Goal: Communication & Community: Answer question/provide support

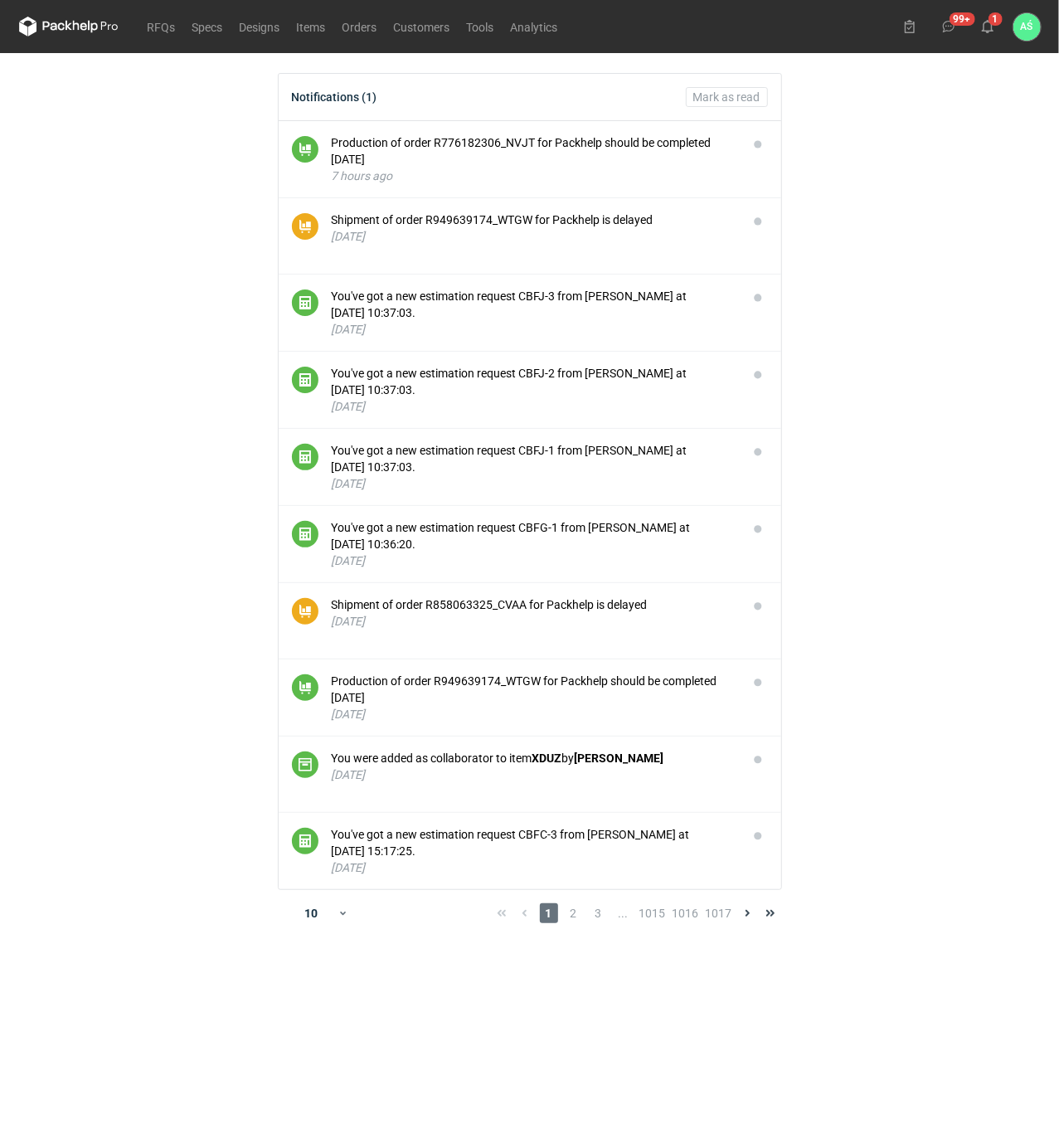
click at [936, 428] on main "Notifications (1) [PERSON_NAME] as read Production of order R776182306_NVJT for…" at bounding box center [530, 601] width 1035 height 1095
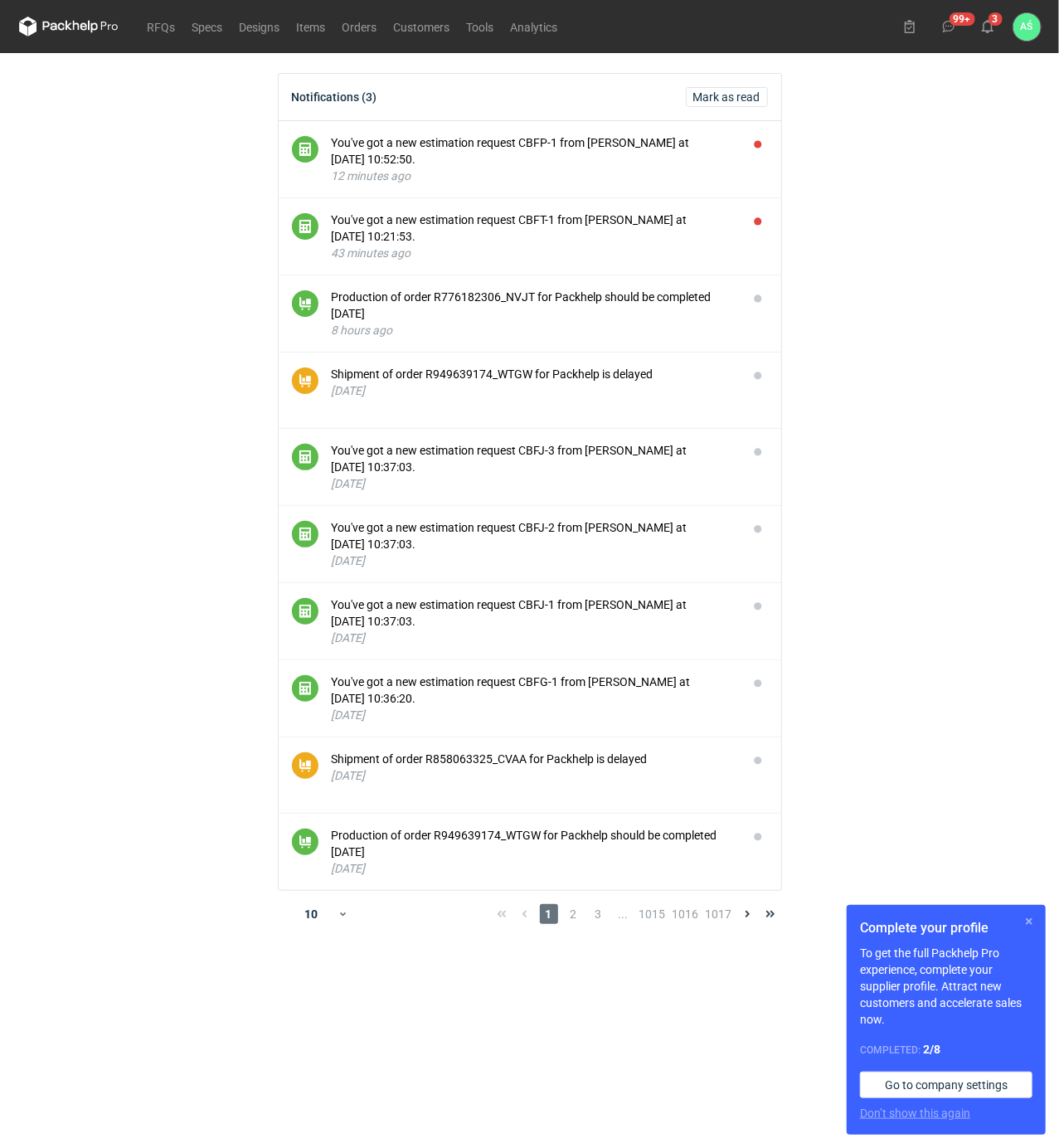
click at [1029, 918] on button "button" at bounding box center [1029, 921] width 20 height 20
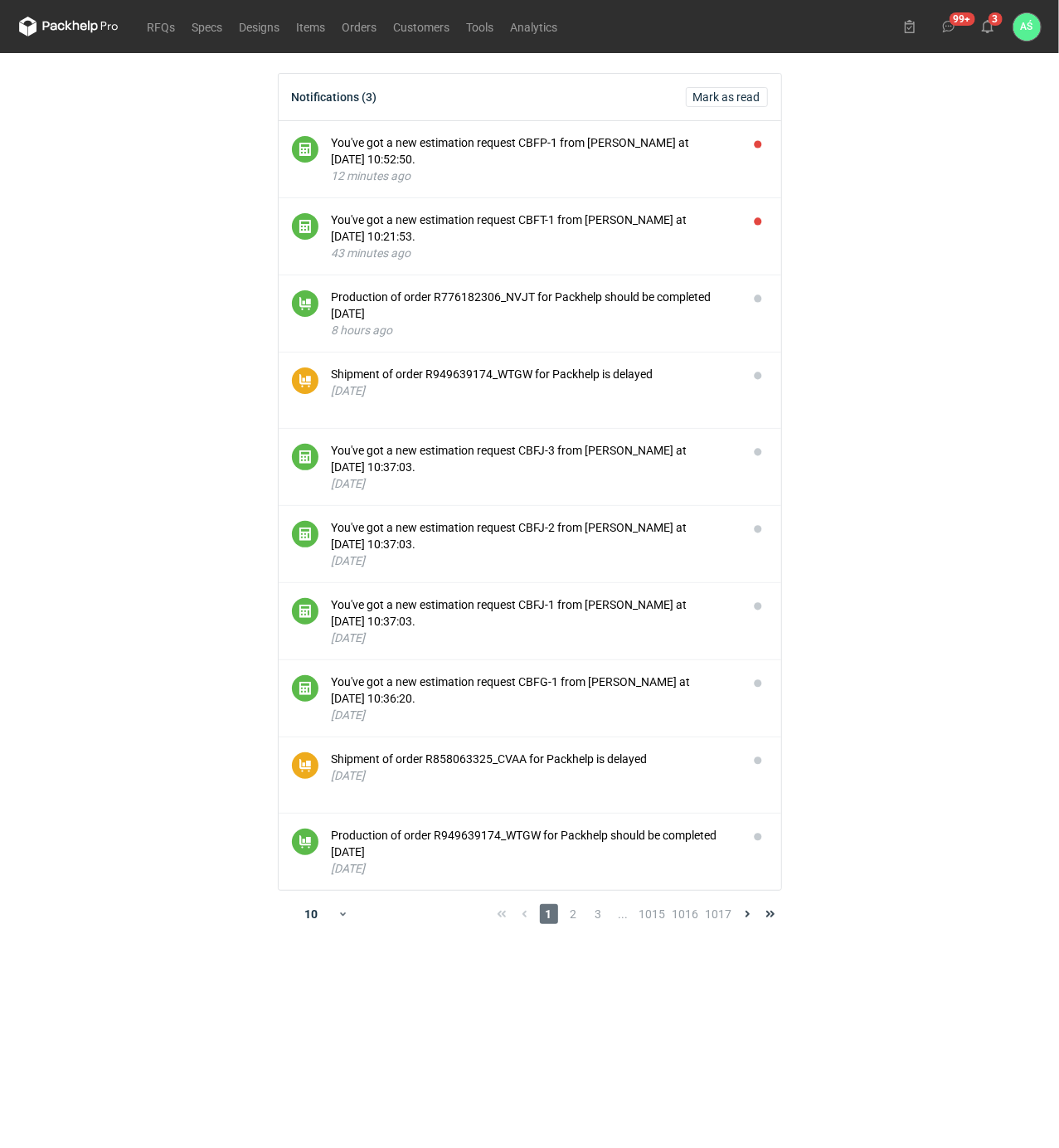
click at [876, 299] on main "Notifications (3) Mark as read You've got a new estimation request CBFP-1 from …" at bounding box center [530, 601] width 1035 height 1095
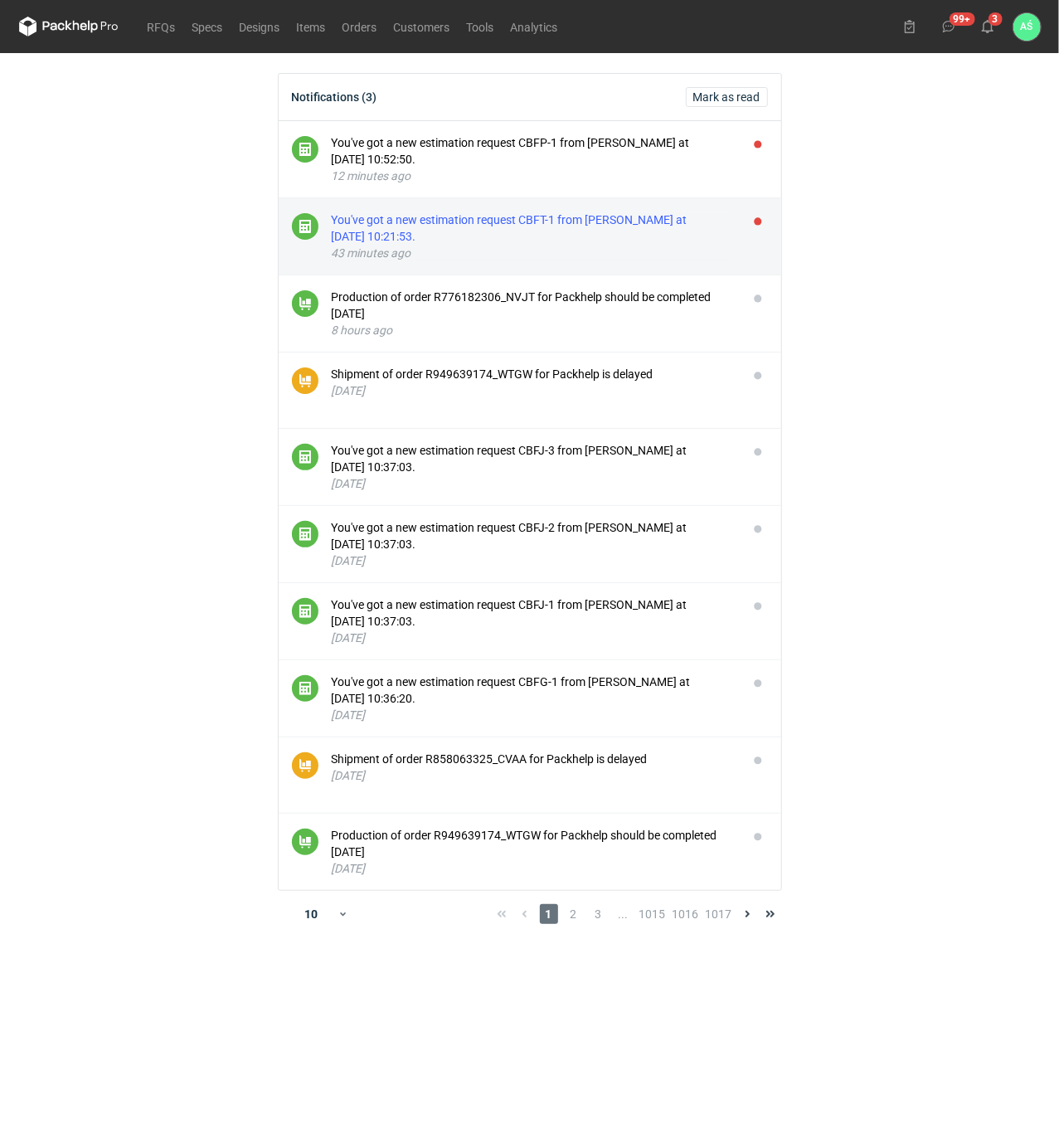
click at [710, 219] on div "You've got a new estimation request CBFT-1 from Sebastian Markut at 01 Sep 2025…" at bounding box center [533, 228] width 403 height 33
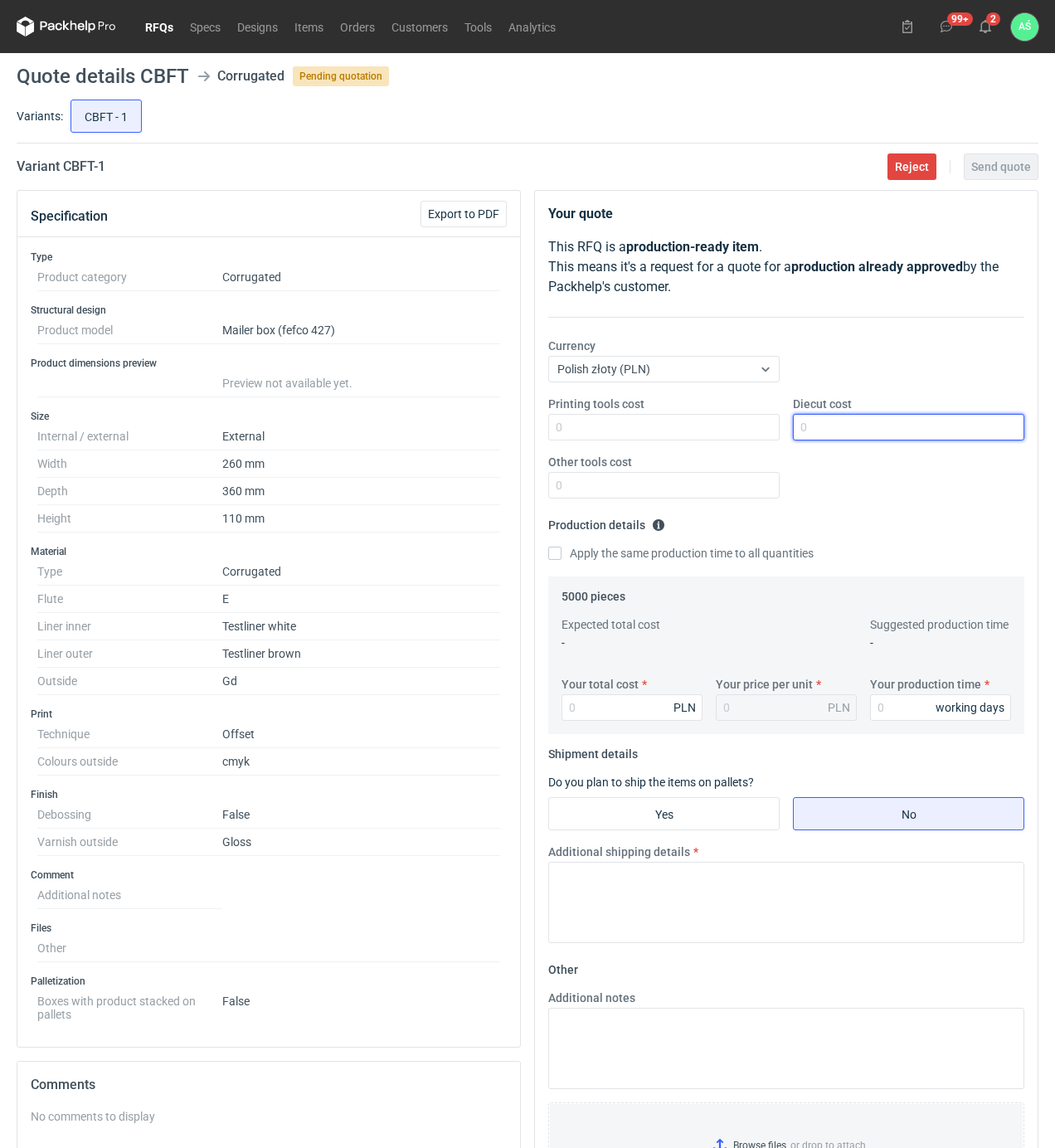
click at [824, 425] on input "Diecut cost" at bounding box center [908, 427] width 231 height 27
type input "1100"
type input "16350"
type input "3.27"
type input "18"
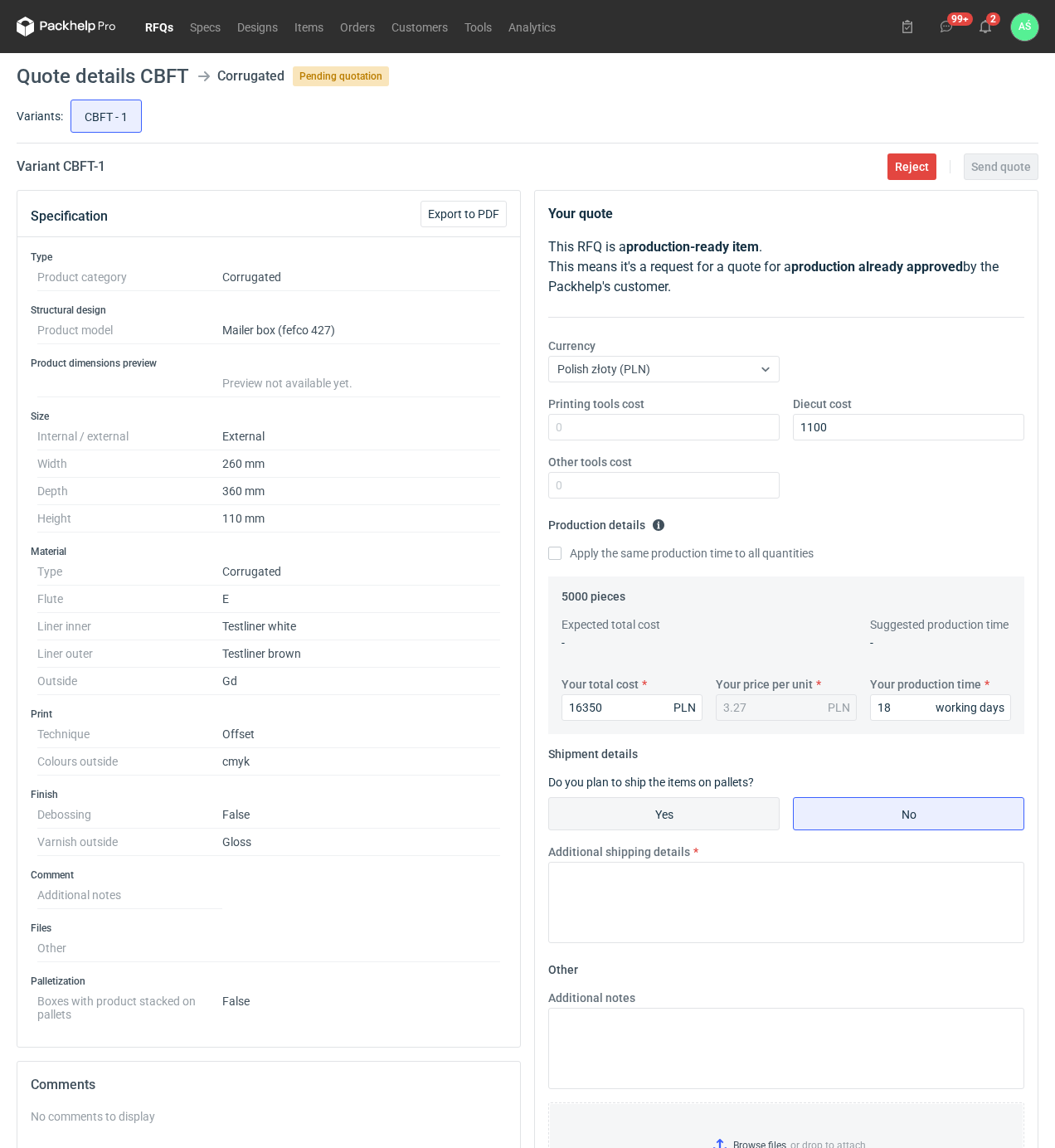
click at [690, 814] on input "Yes" at bounding box center [664, 813] width 230 height 31
radio input "true"
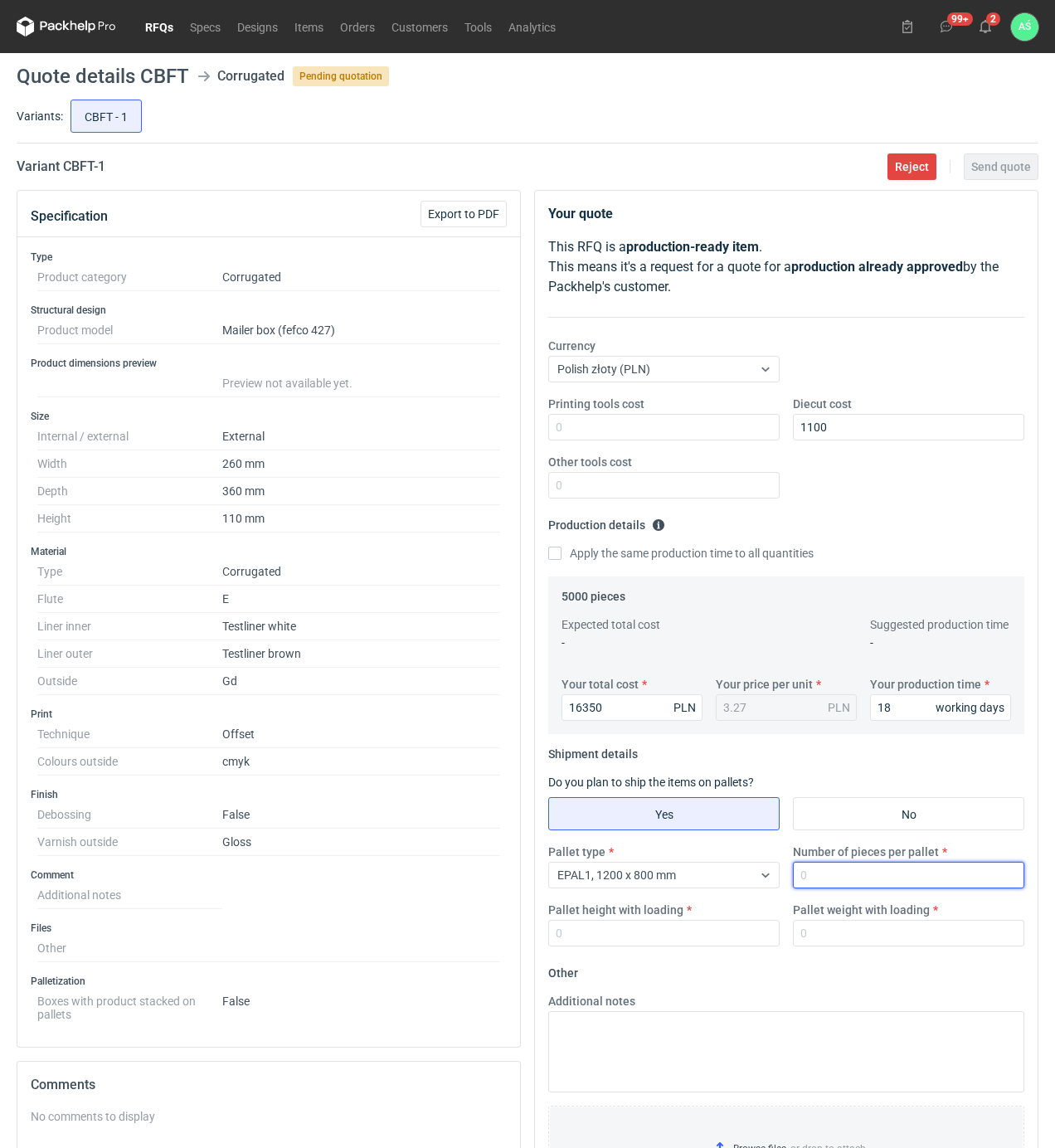
click at [820, 871] on input "Number of pieces per pallet" at bounding box center [908, 875] width 231 height 27
type input "1000"
type input "1900"
type input "400"
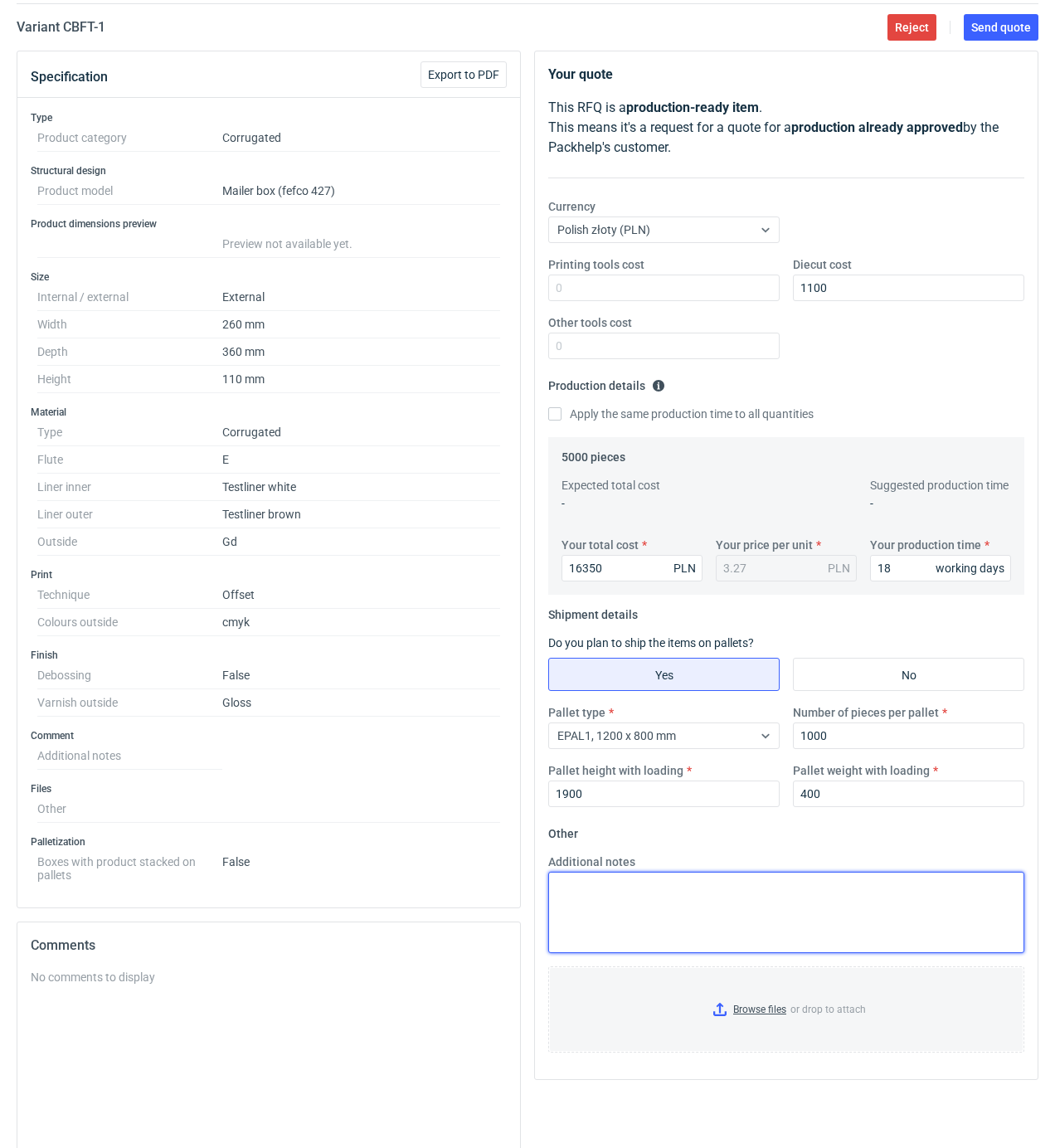
scroll to position [221, 0]
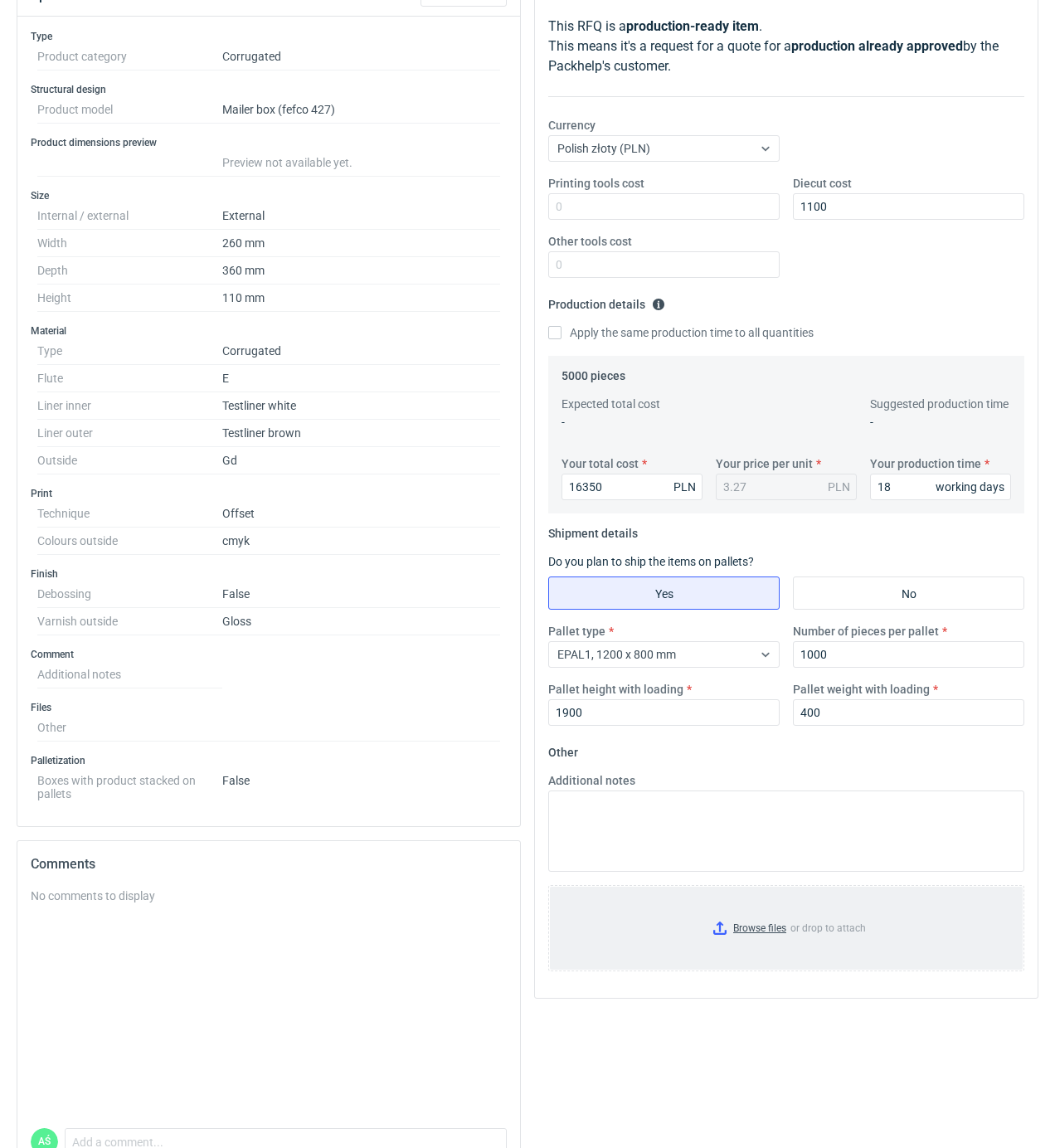
click at [761, 924] on input "Browse files or drop to attach" at bounding box center [785, 927] width 472 height 83
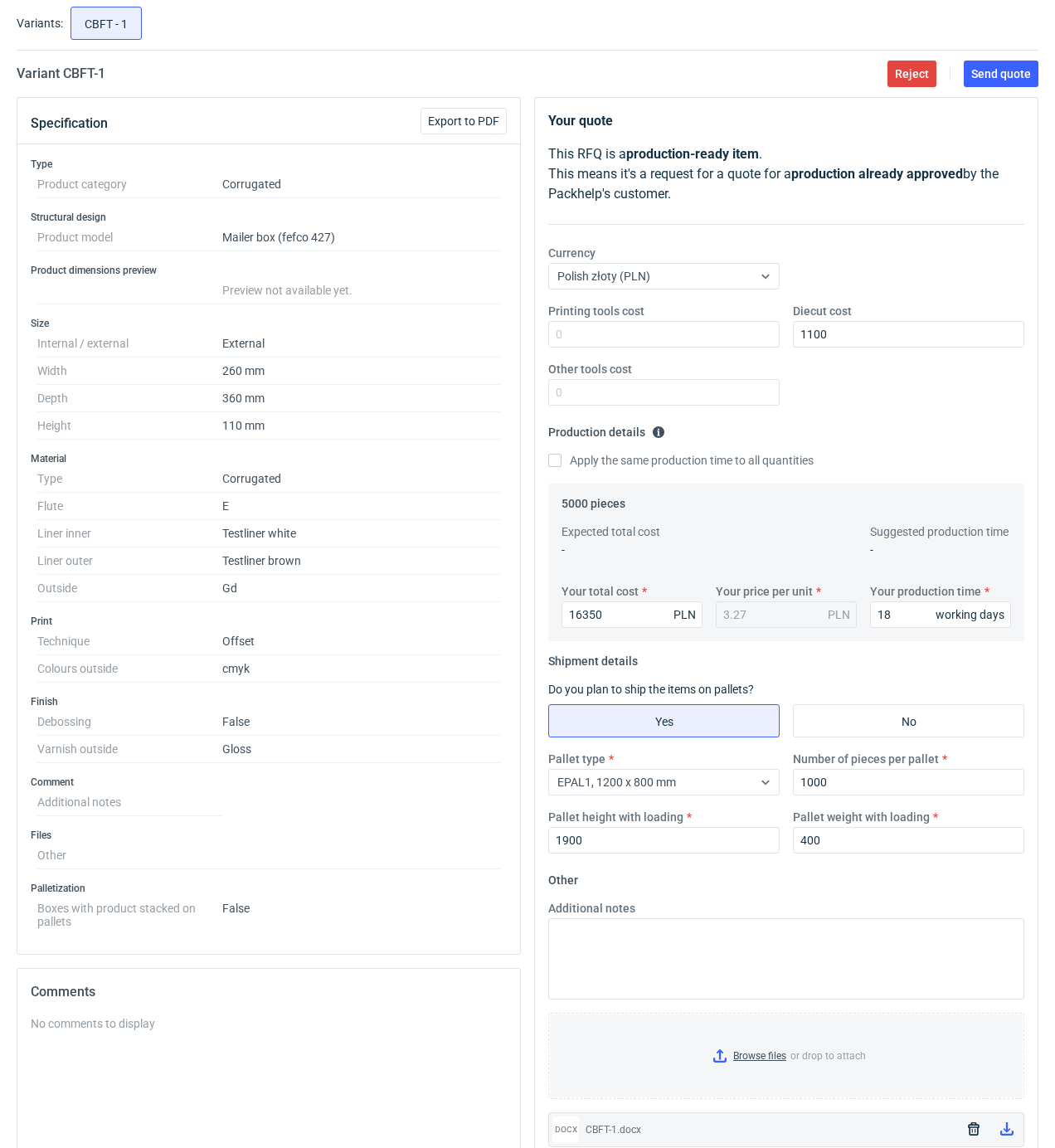
scroll to position [0, 0]
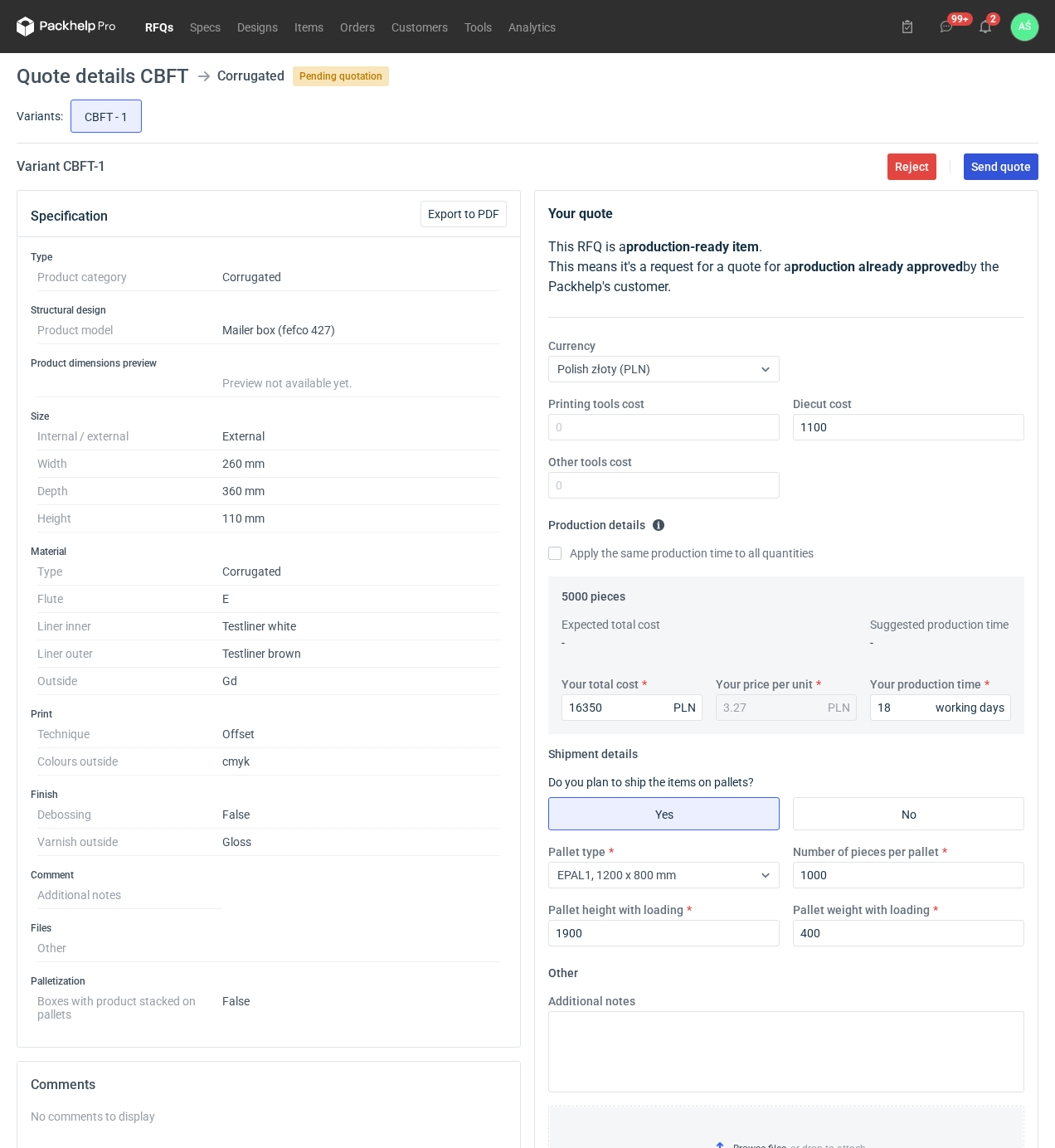
click at [989, 177] on button "Send quote" at bounding box center [1001, 166] width 75 height 27
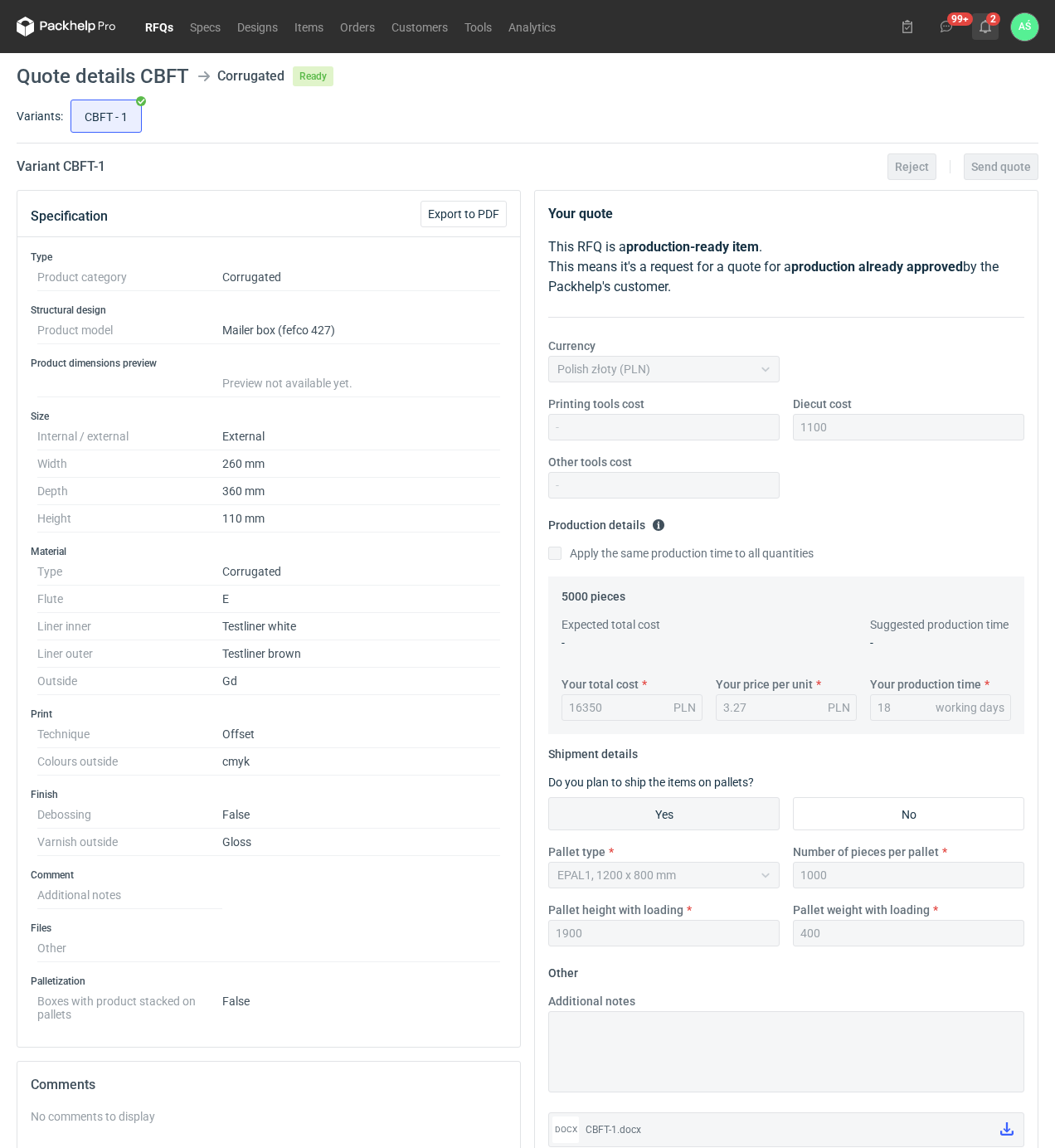
click at [995, 21] on button "2" at bounding box center [985, 27] width 27 height 27
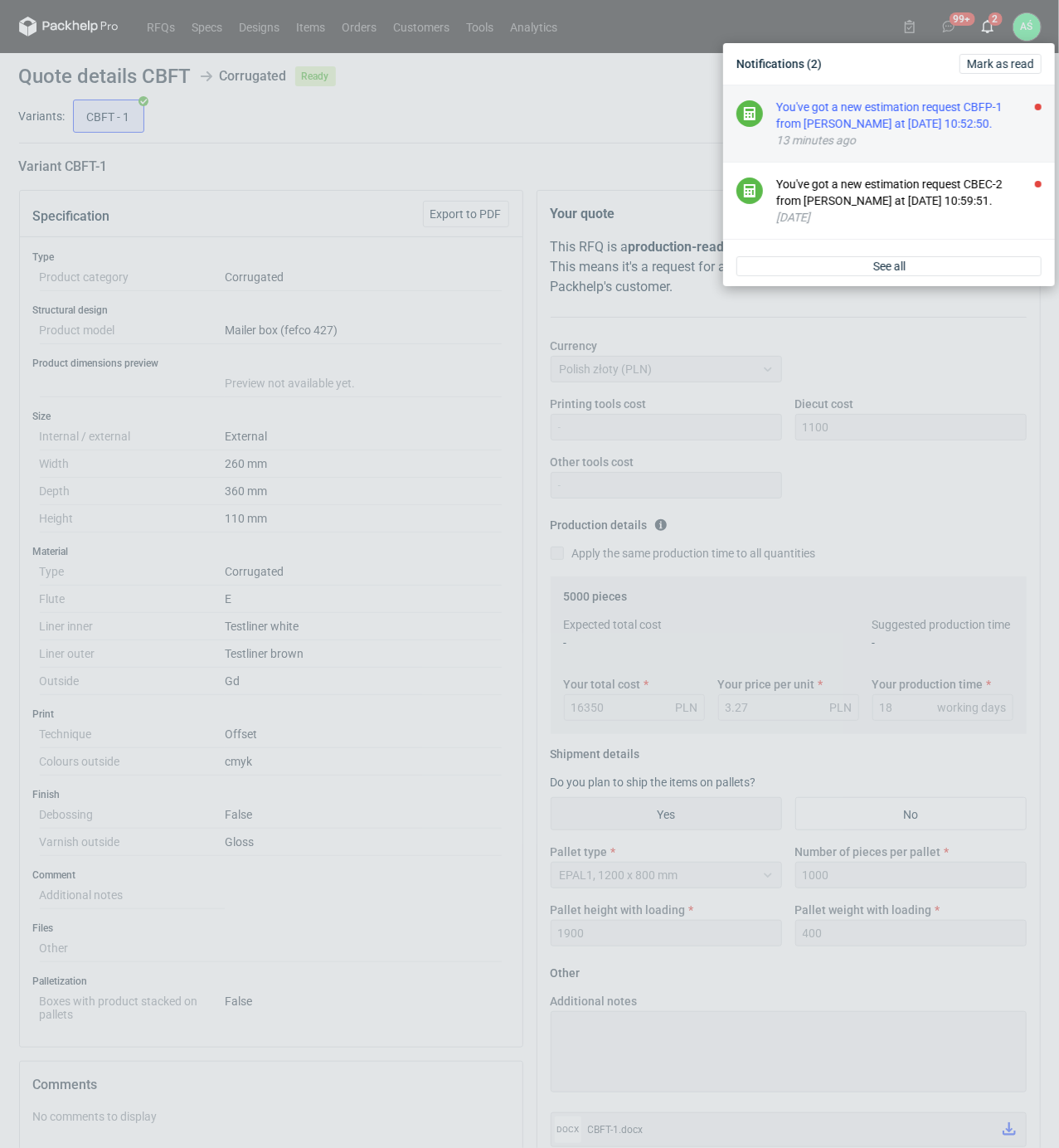
click at [969, 131] on div "You've got a new estimation request CBFP-1 from Sebastian Markut at 01 Sep 2025…" at bounding box center [909, 115] width 265 height 33
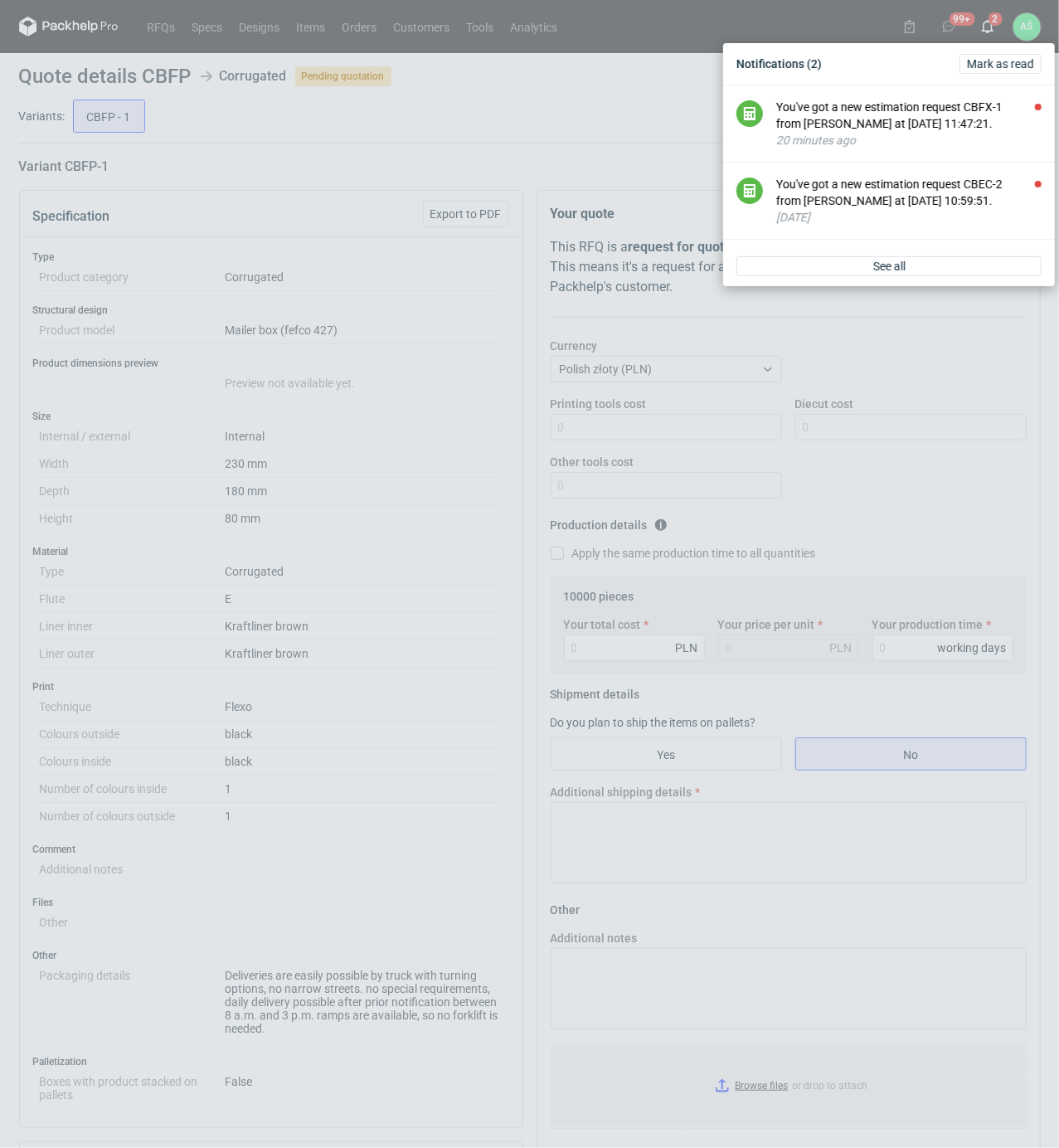
click at [384, 624] on div "Notifications (2) Mark as read You've got a new estimation request CBFX-1 from …" at bounding box center [530, 574] width 1059 height 1148
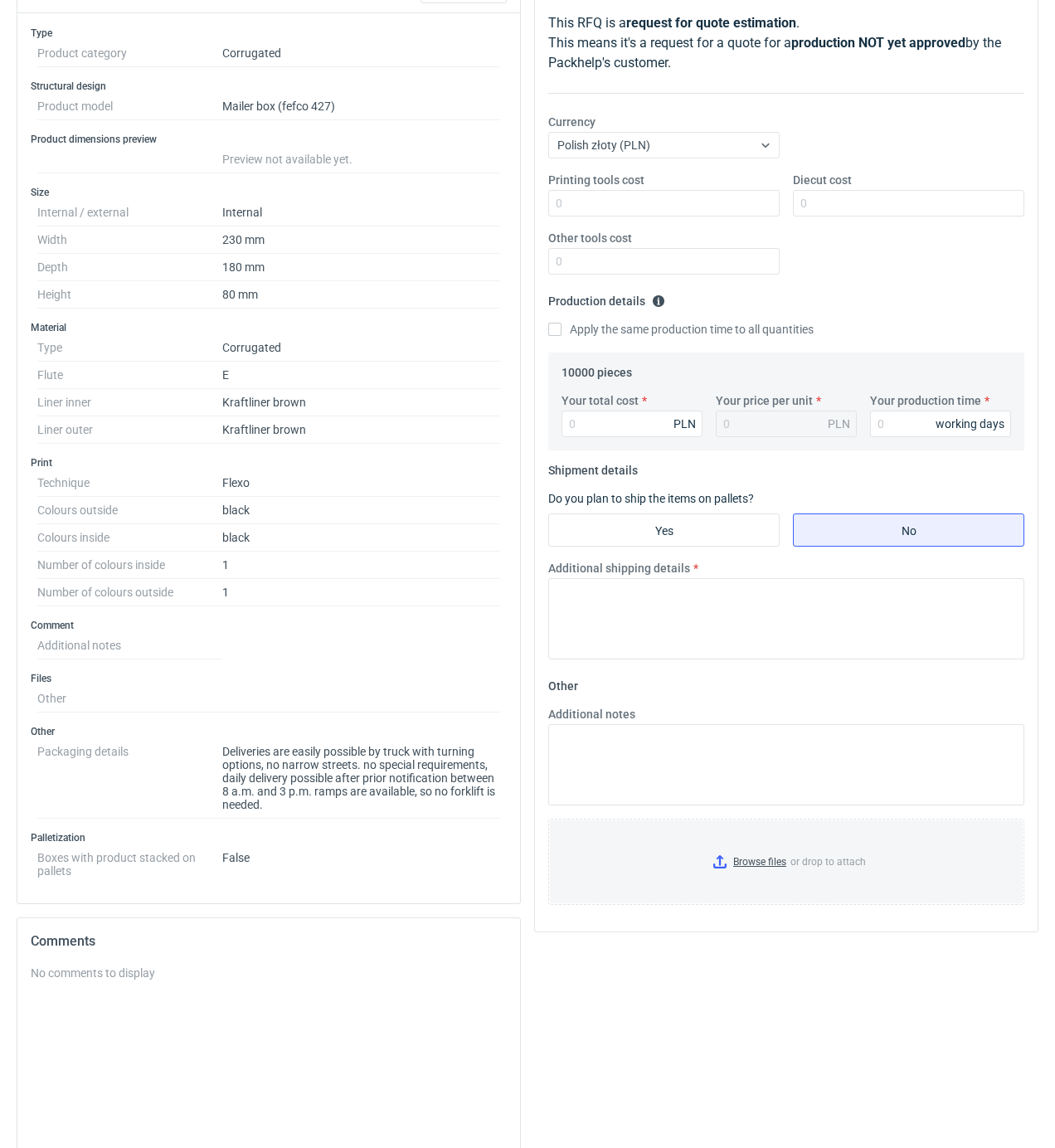
scroll to position [398, 0]
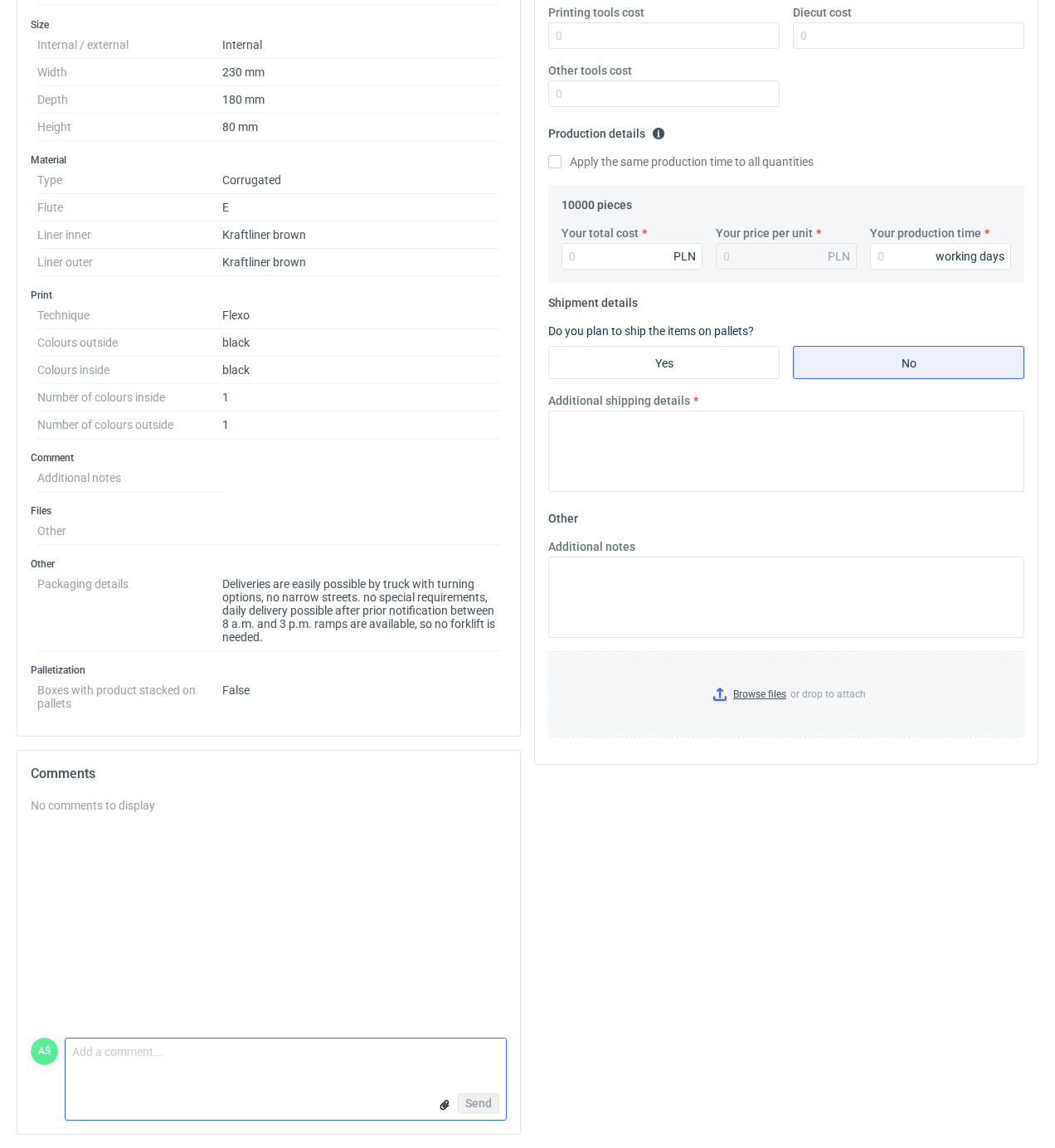
click at [101, 1068] on textarea "Comment message" at bounding box center [286, 1055] width 440 height 35
type textarea "C"
type textarea "czy nie jest to powtórka zamówienia MJBO"
click at [468, 1103] on span "Send" at bounding box center [479, 1103] width 27 height 12
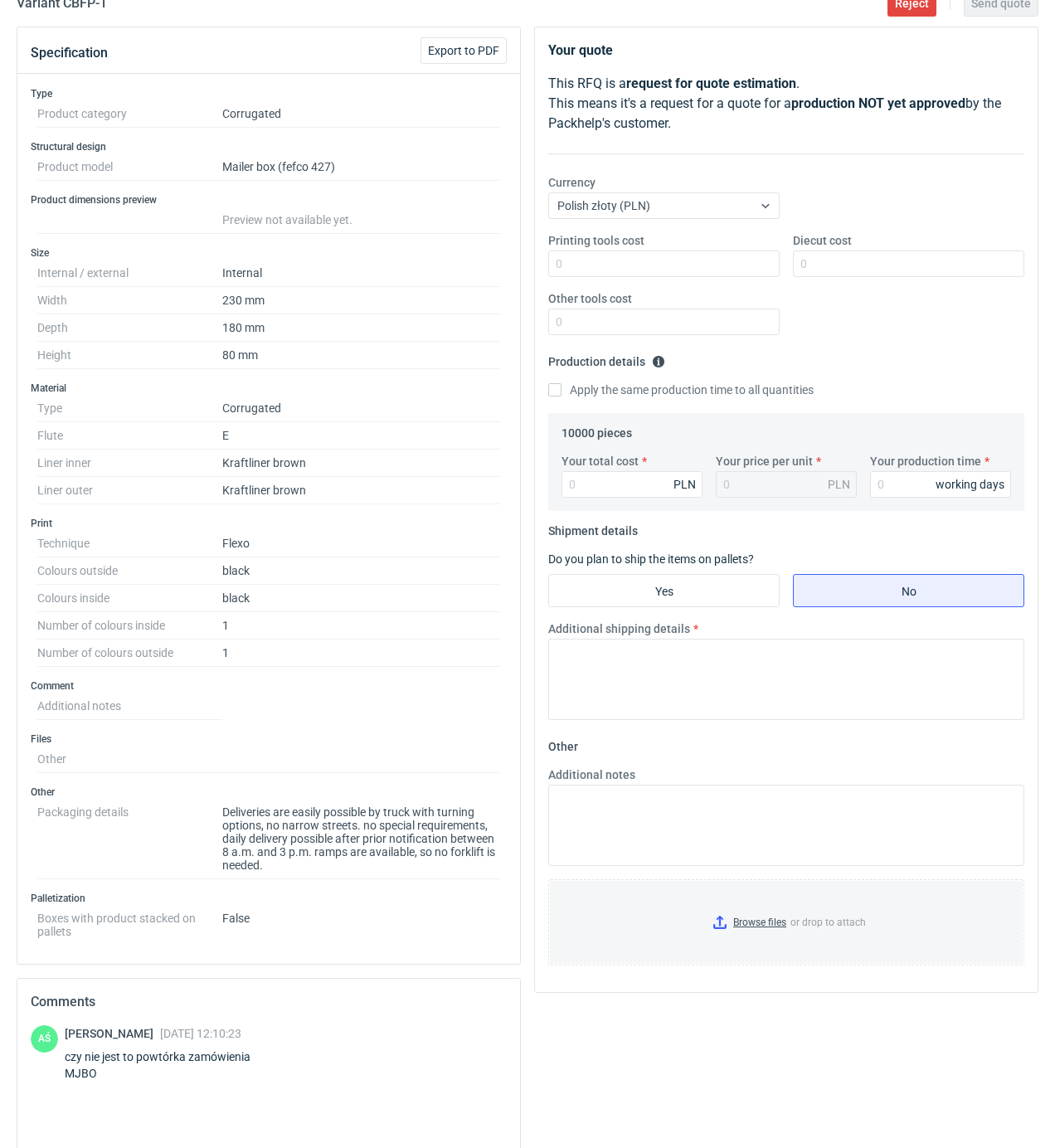
scroll to position [221, 0]
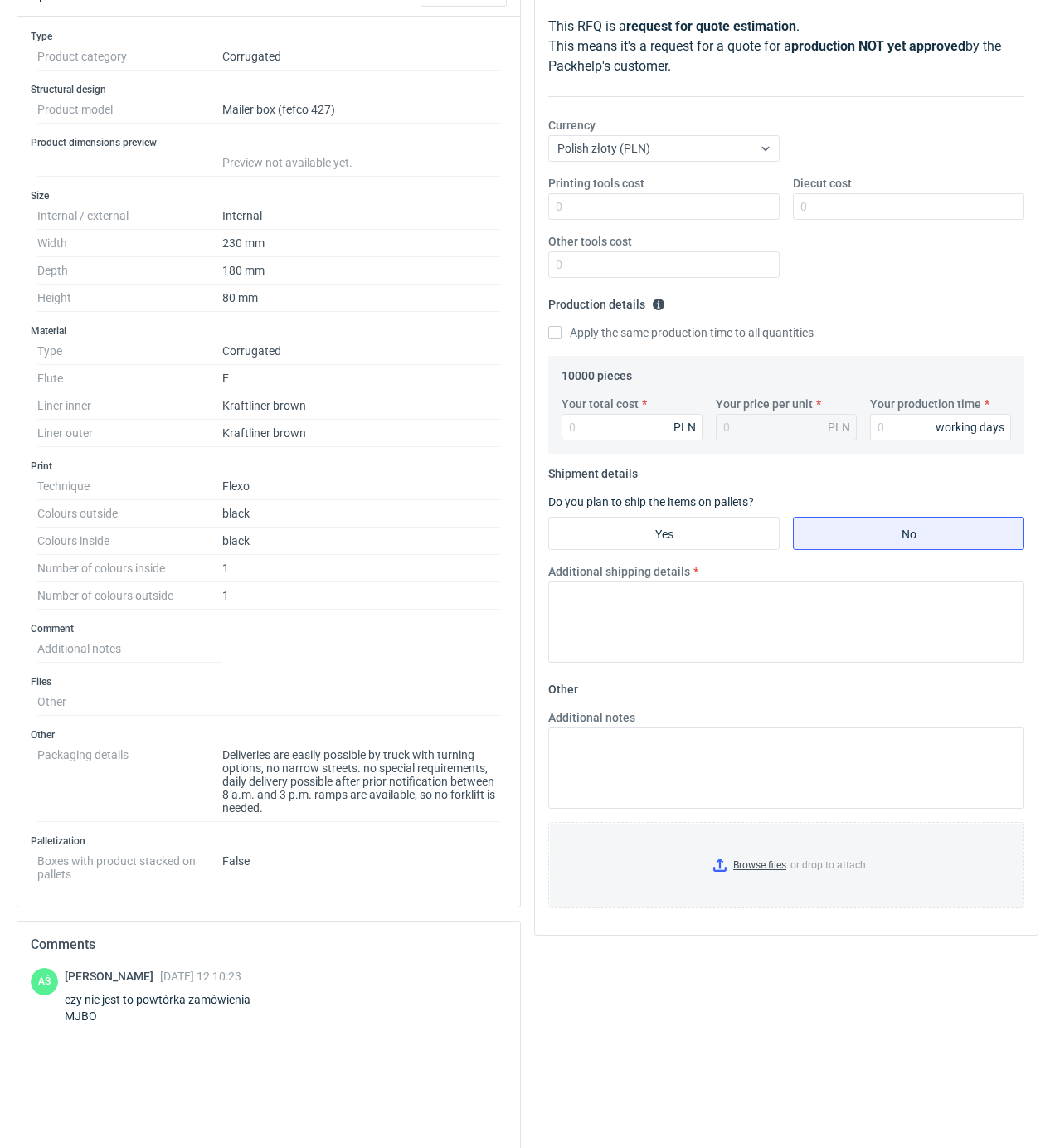
click at [342, 872] on dd "False" at bounding box center [361, 864] width 278 height 33
click at [361, 635] on h3 "Comment" at bounding box center [268, 628] width 476 height 13
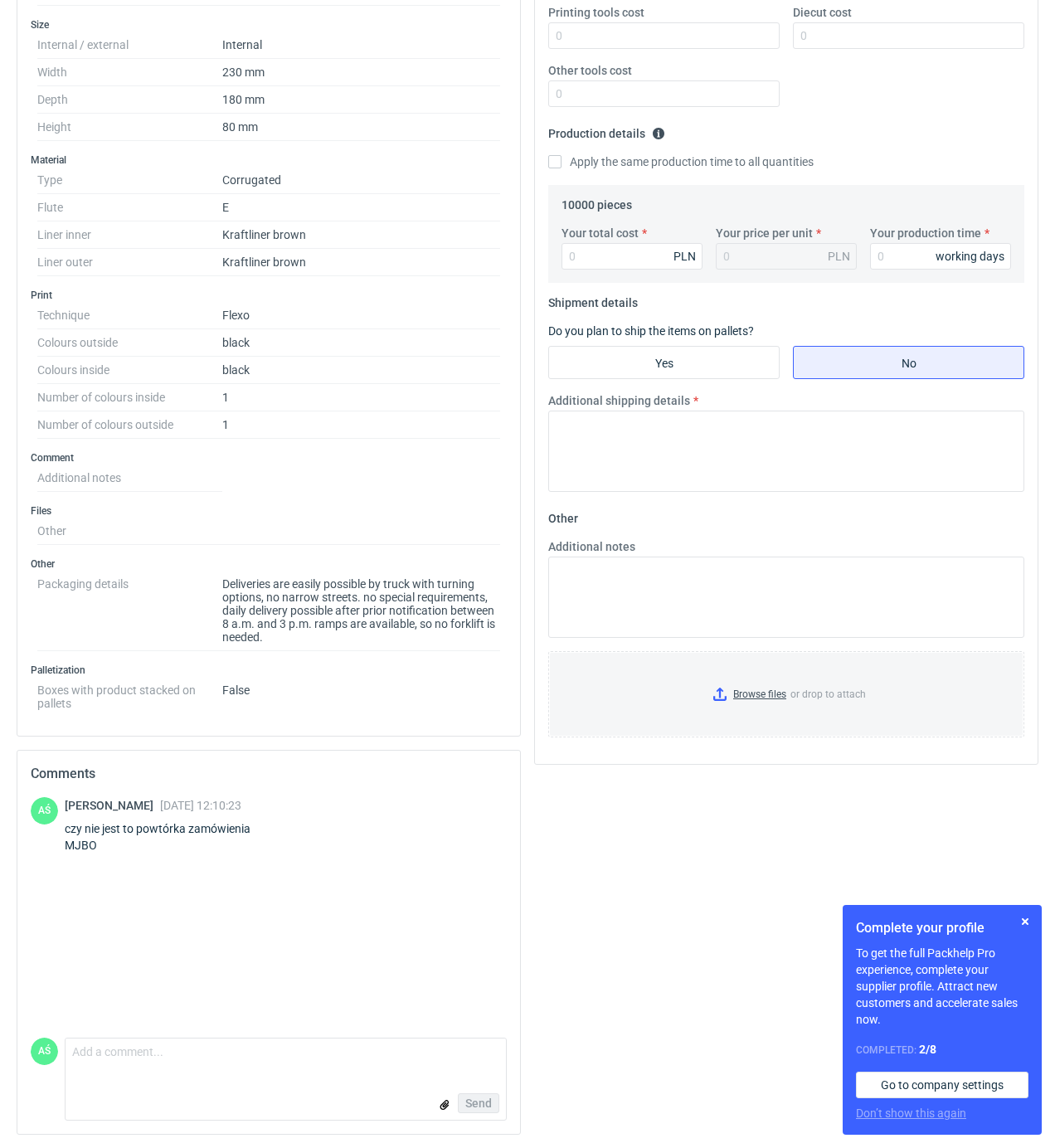
scroll to position [398, 0]
click at [1028, 923] on button "button" at bounding box center [1025, 921] width 20 height 20
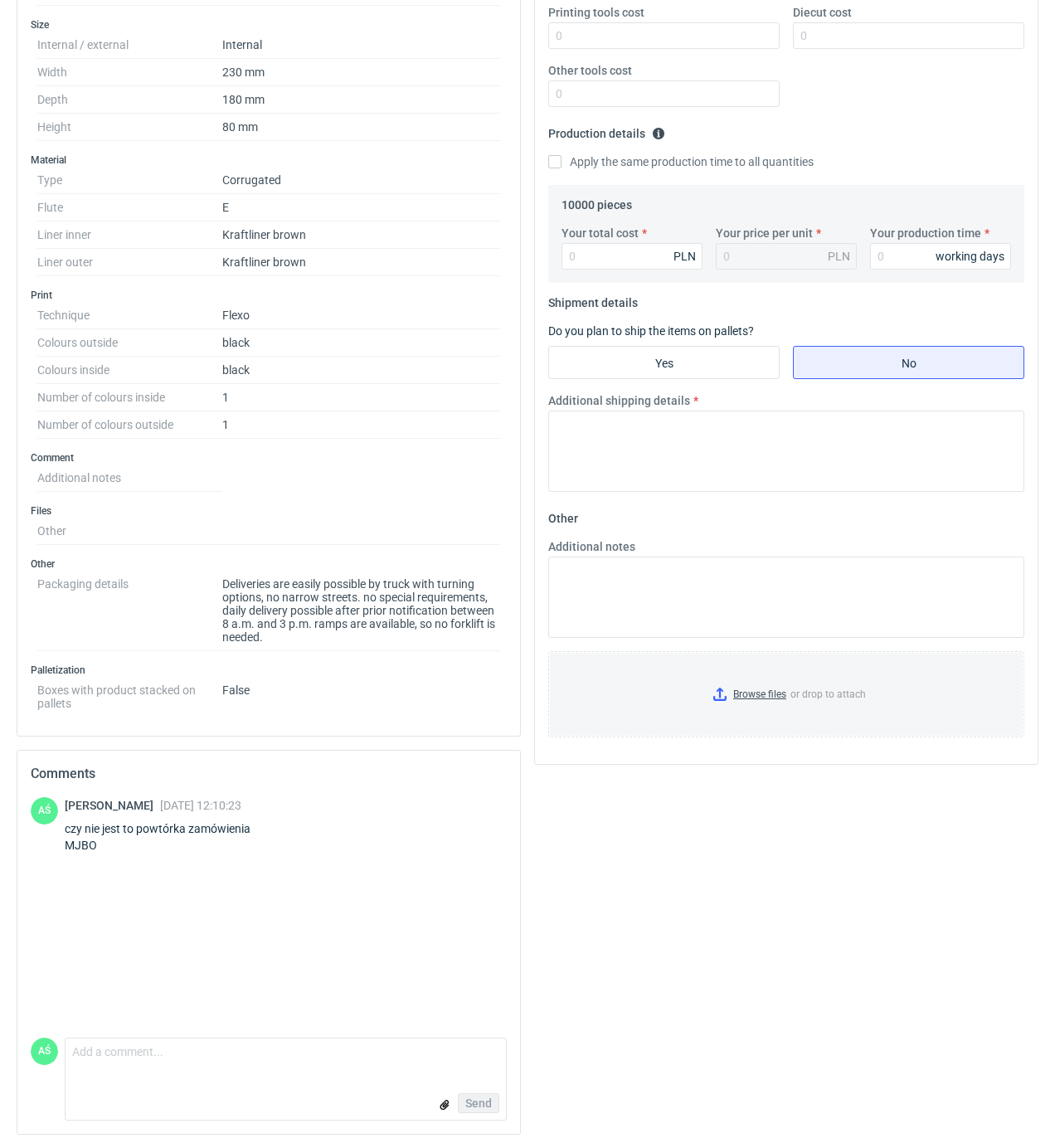
click at [255, 926] on div "AŚ [PERSON_NAME] [DATE] 12:10:23 czy nie jest to powtórka zamówienia MJBO" at bounding box center [268, 918] width 476 height 240
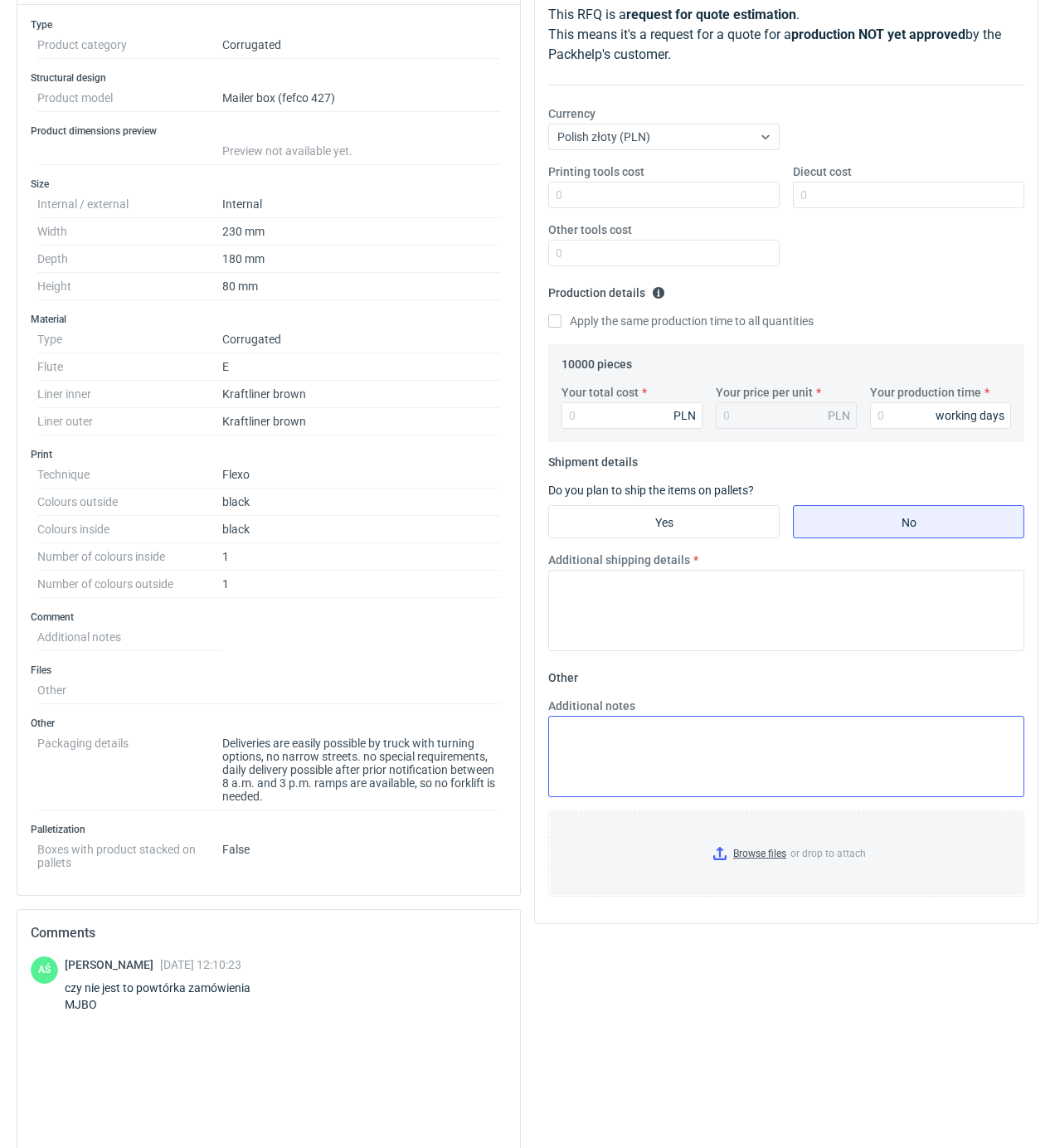
scroll to position [287, 0]
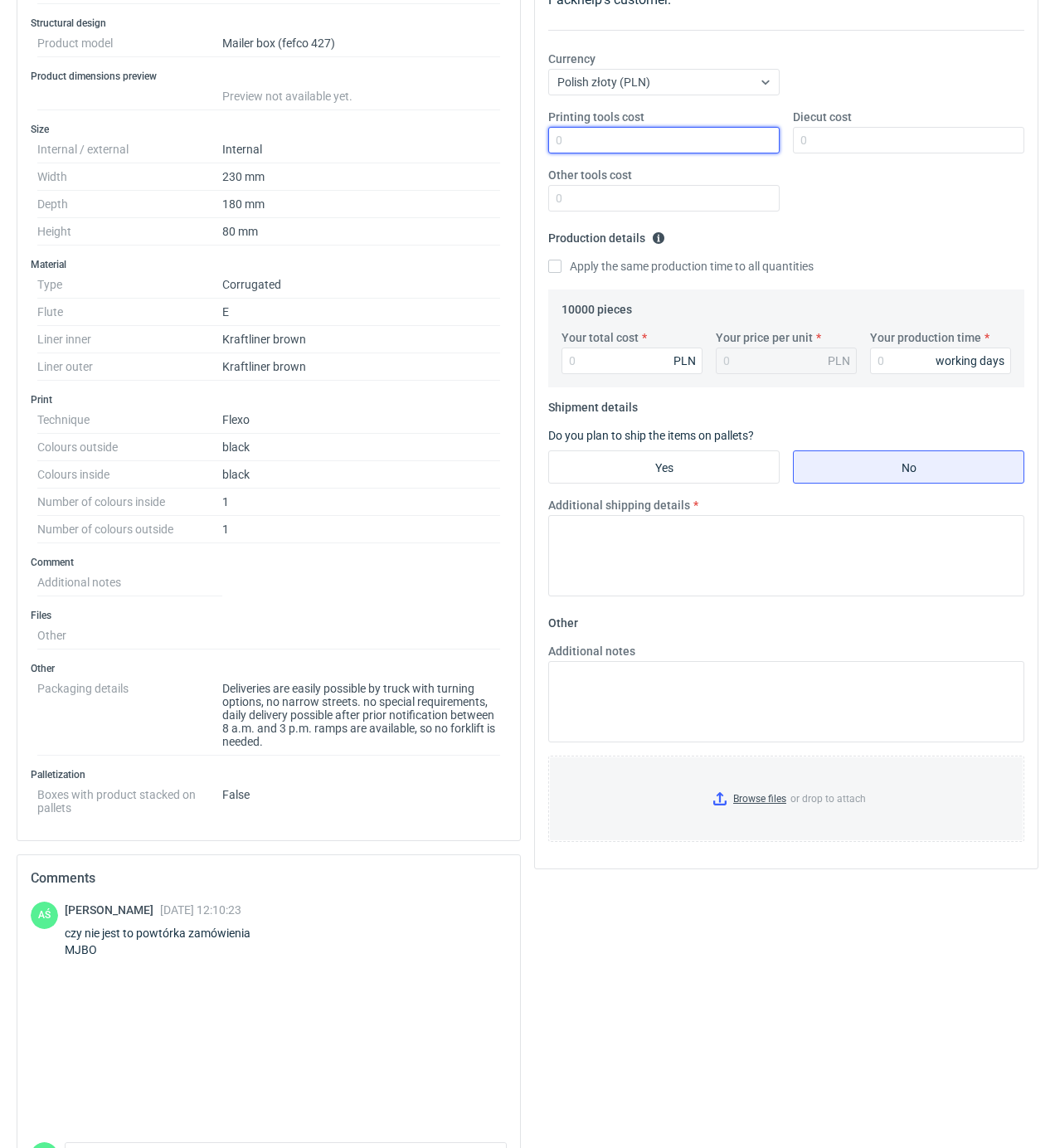
click at [668, 141] on input "Printing tools cost" at bounding box center [664, 141] width 231 height 27
type input "1800"
type input "1400"
type input "12600"
type input "1.26"
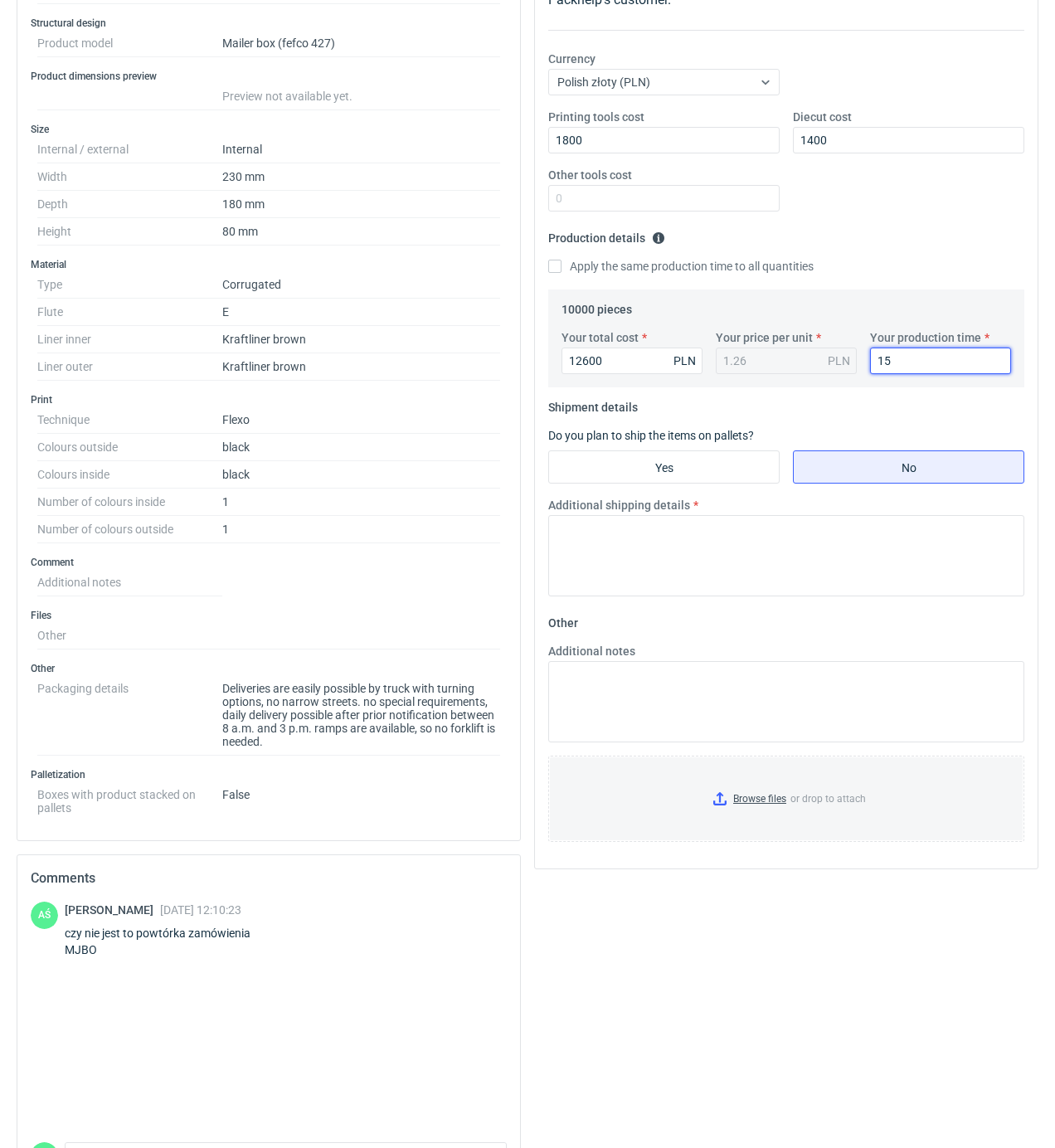
type input "15"
click at [757, 448] on fieldset "Shipment details Do you plan to ship the items on pallets? Yes No Additional sh…" at bounding box center [785, 502] width 476 height 215
click at [728, 476] on input "Yes" at bounding box center [664, 466] width 230 height 31
radio input "true"
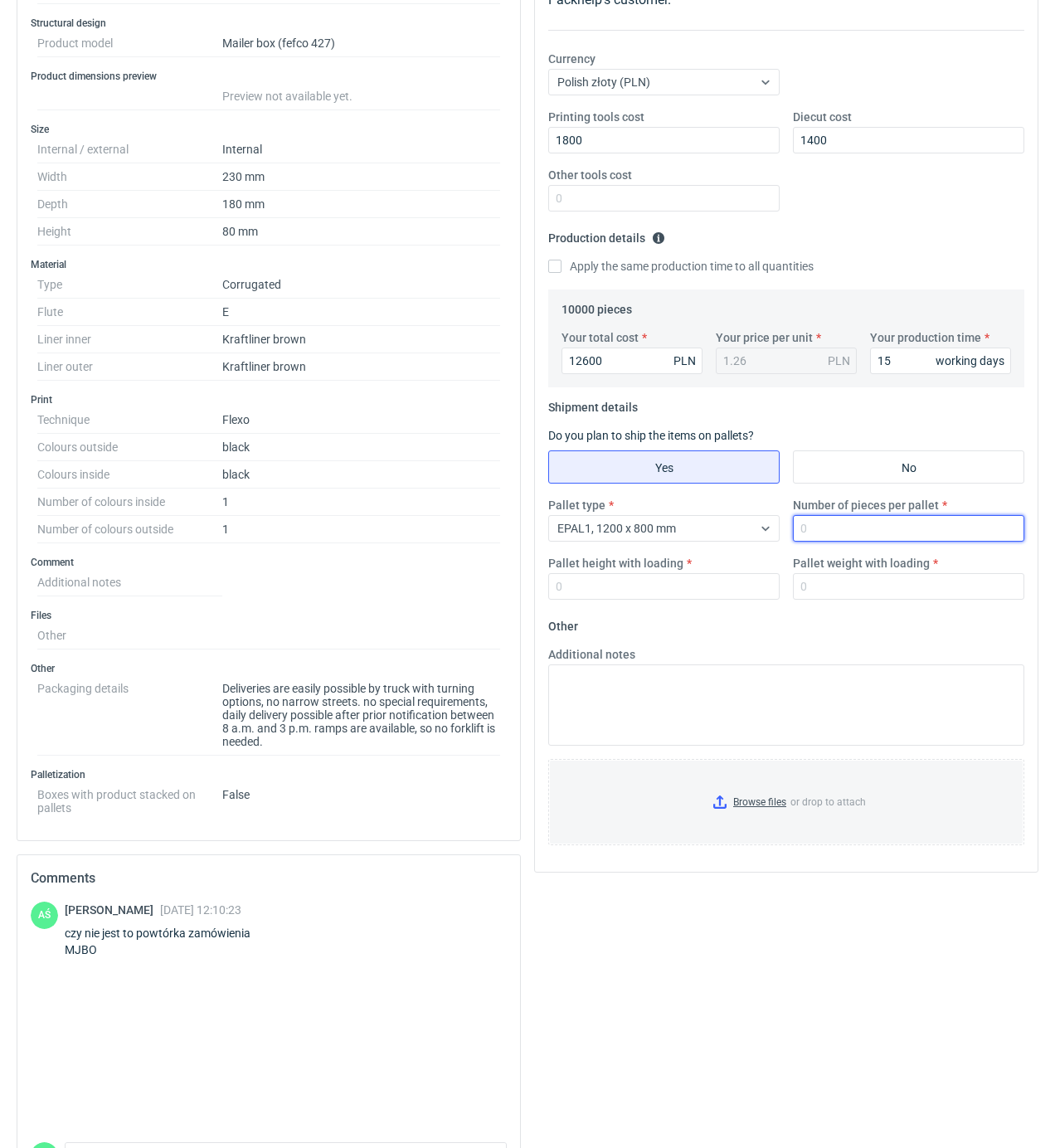
click at [837, 530] on input "Number of pieces per pallet" at bounding box center [908, 529] width 231 height 27
type input "2000"
type input "1800"
type input "300"
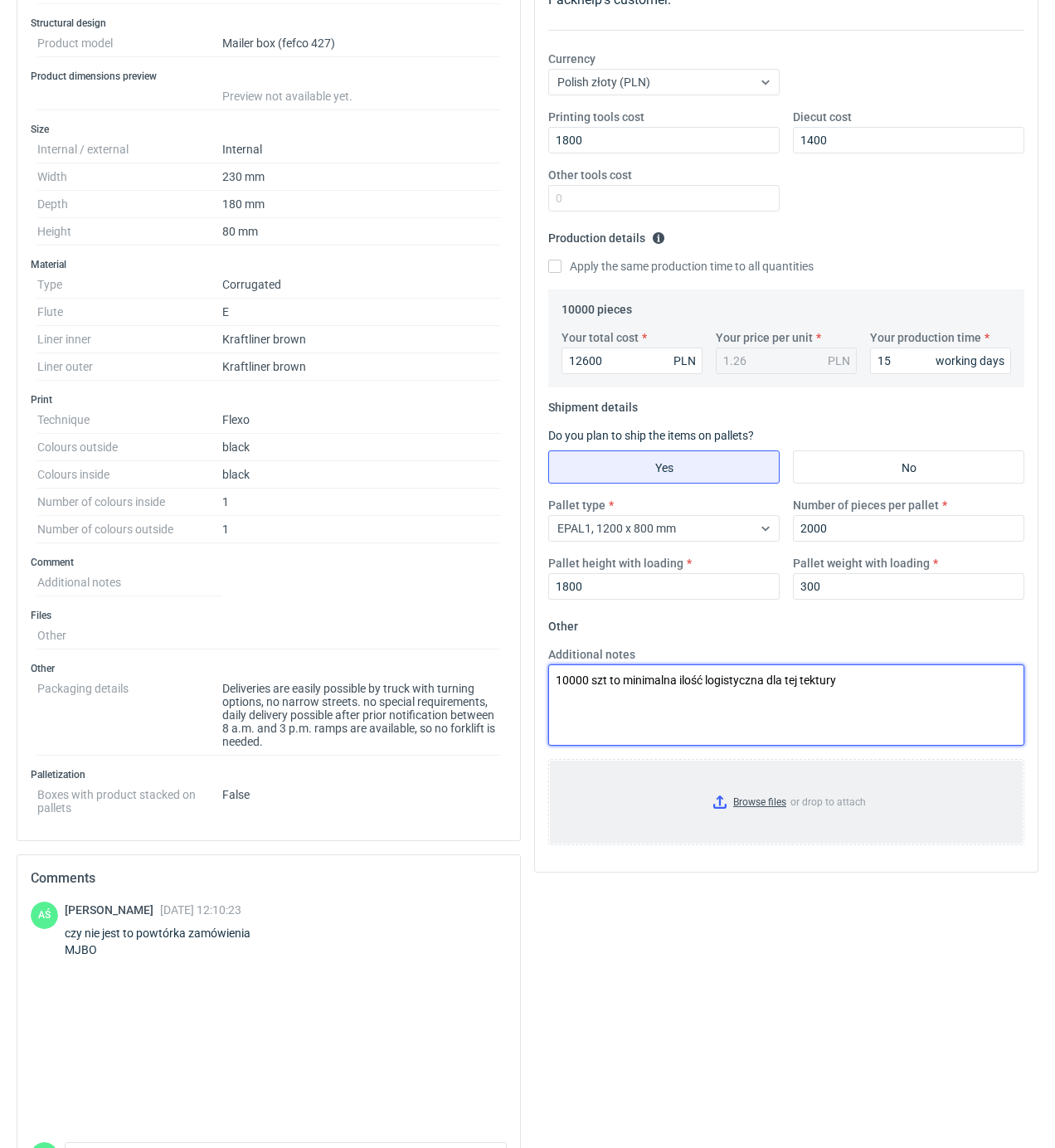
type textarea "10000 szt to minimalna ilość logistyczna dla tej tektury"
click at [751, 796] on input "Browse files or drop to attach" at bounding box center [785, 802] width 472 height 83
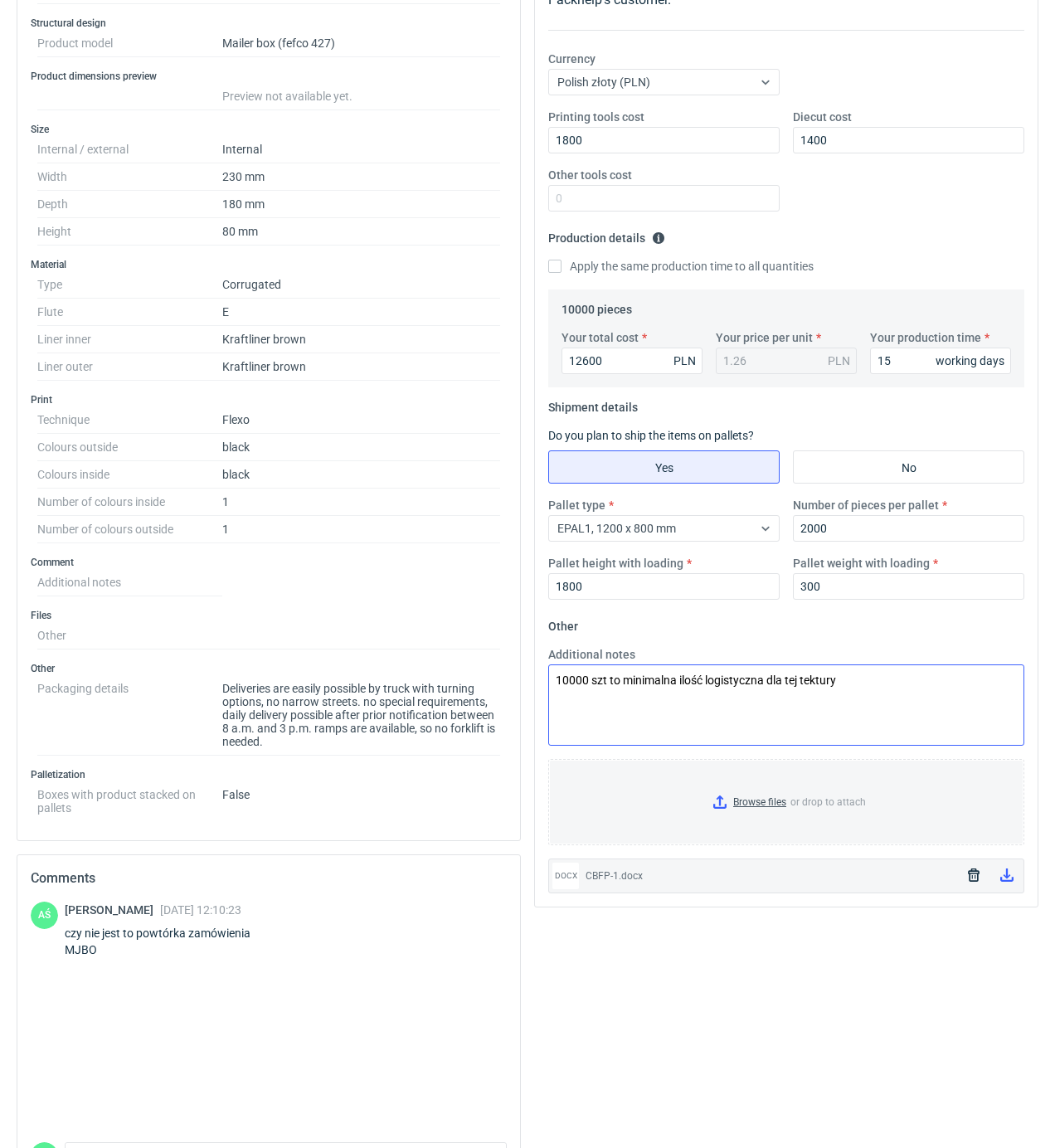
scroll to position [0, 0]
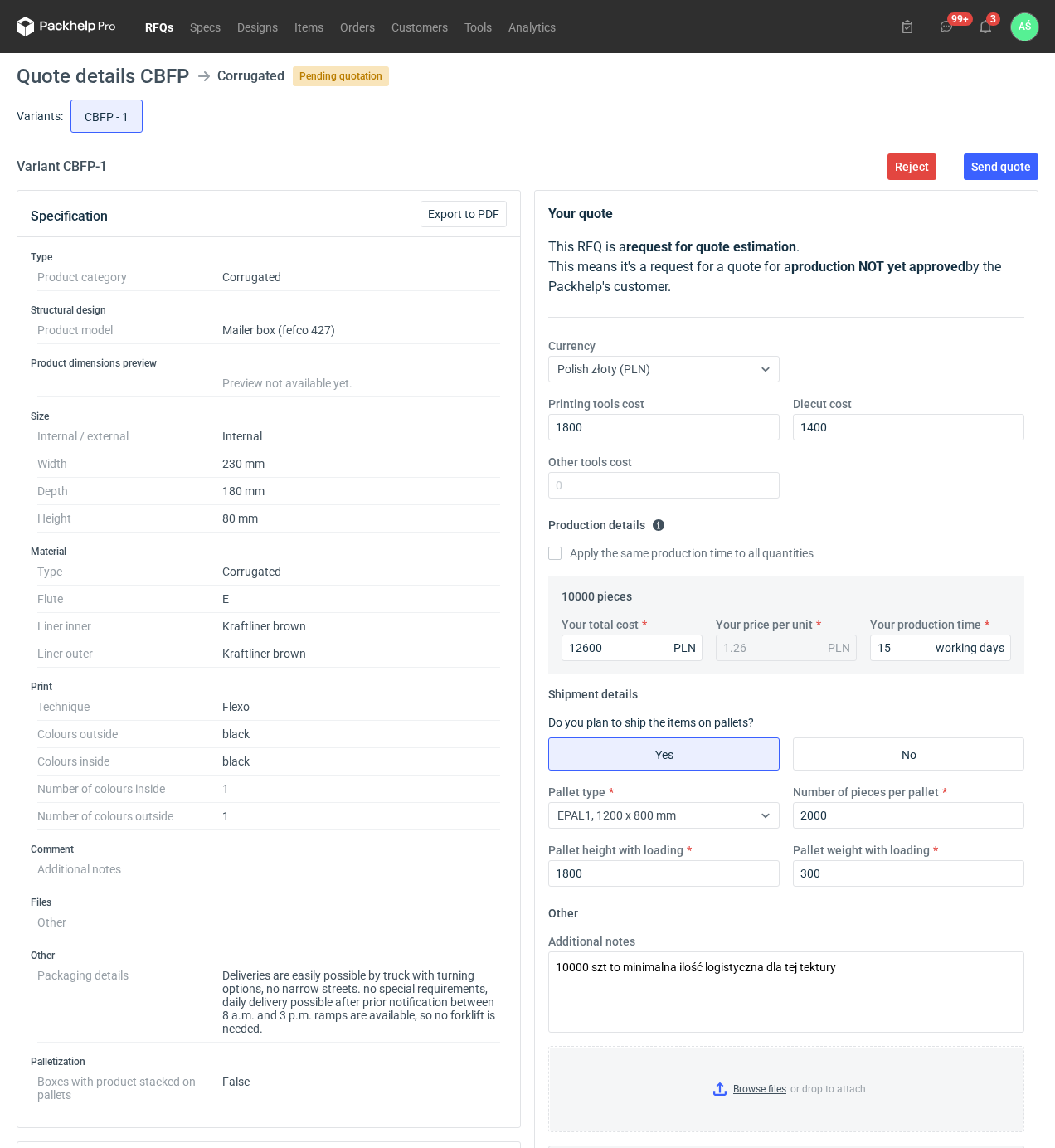
click at [992, 182] on main "Quote details CBFP Corrugated Pending quotation Variants: CBFP - 1 Variant CBFP…" at bounding box center [527, 796] width 1035 height 1486
click at [995, 173] on span "Send quote" at bounding box center [1000, 166] width 60 height 12
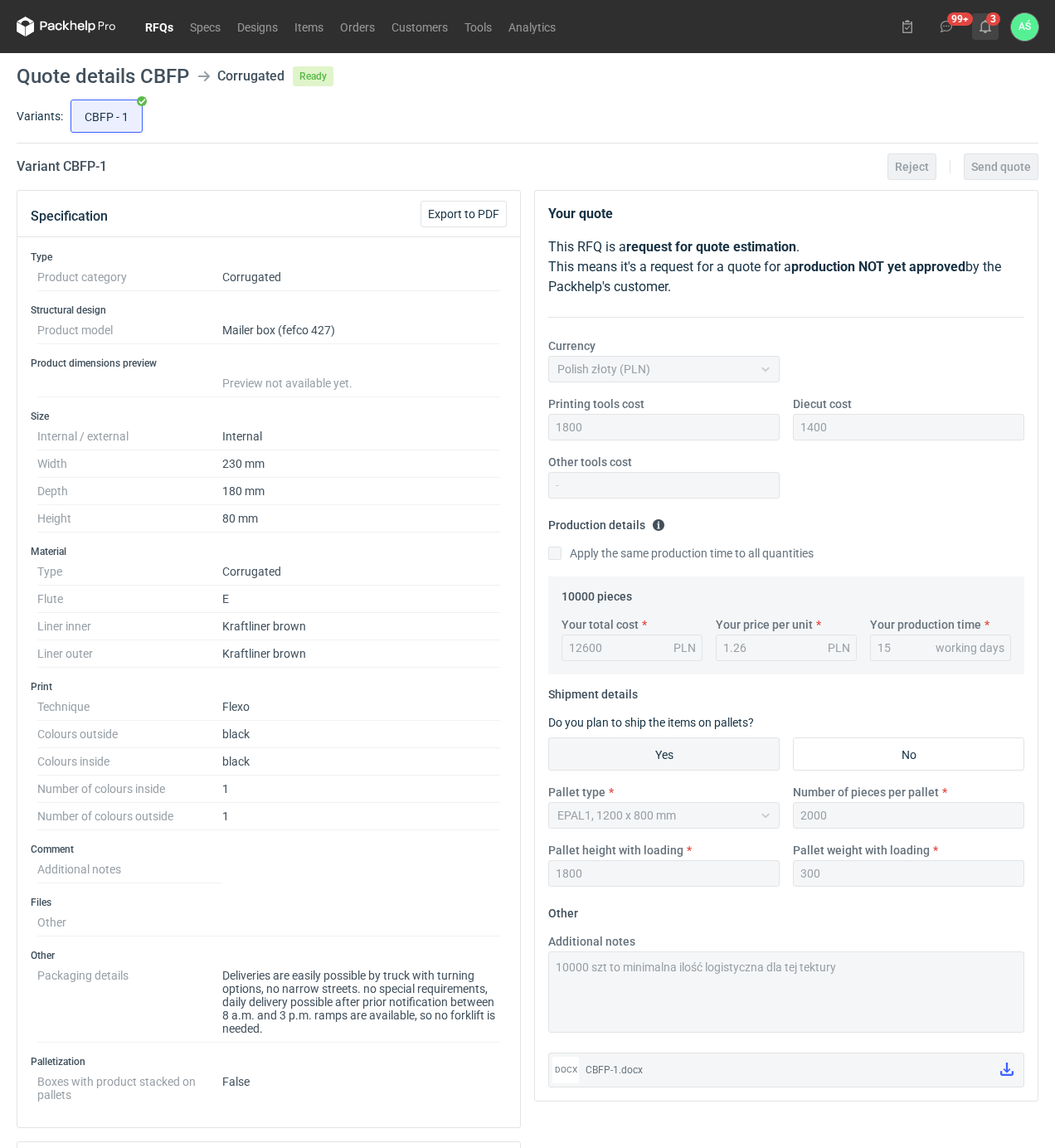
click at [983, 27] on icon at bounding box center [985, 26] width 13 height 13
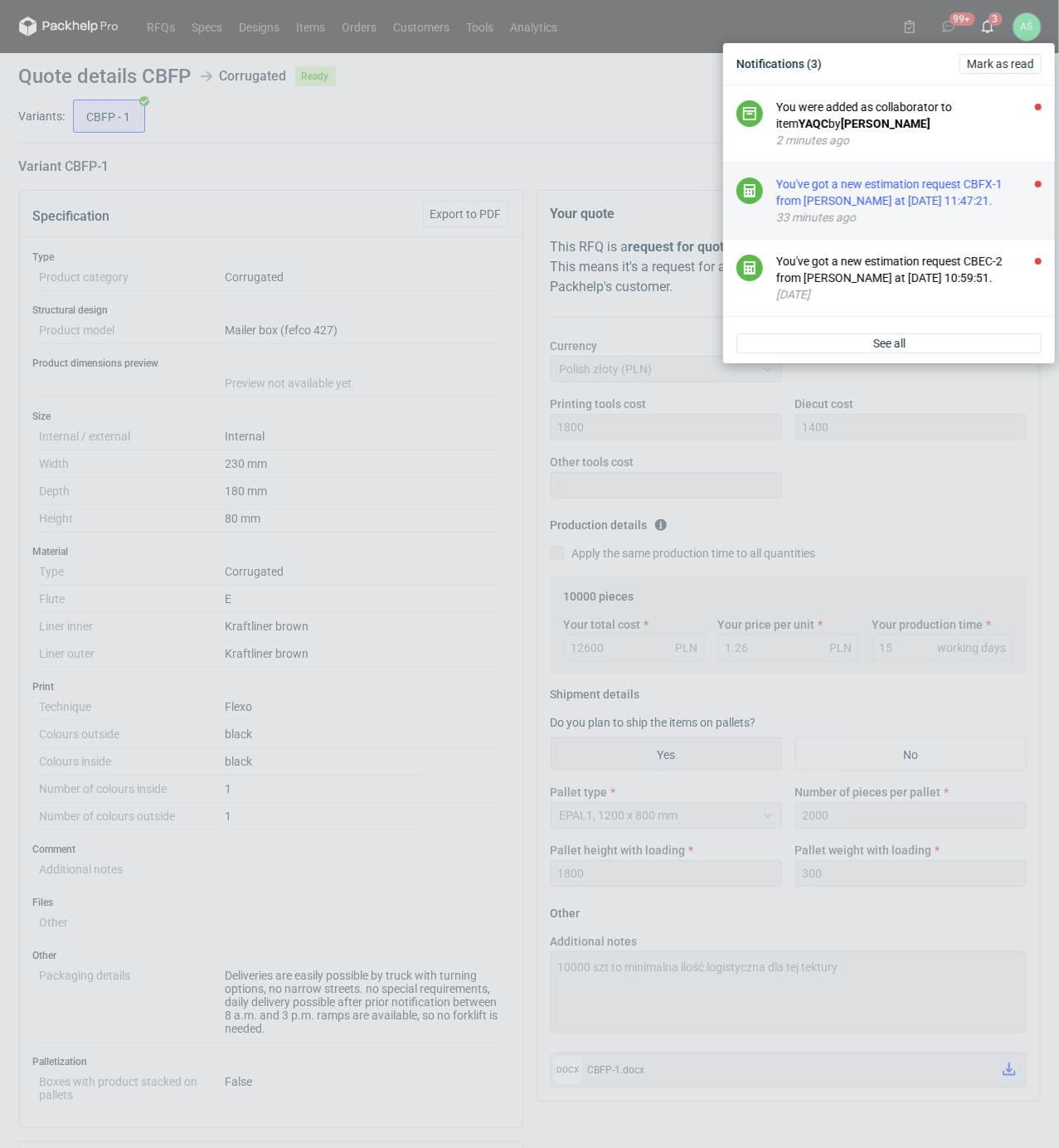
click at [976, 190] on div "You've got a new estimation request CBFX-1 from [PERSON_NAME] at [DATE] 11:47:2…" at bounding box center [909, 192] width 265 height 33
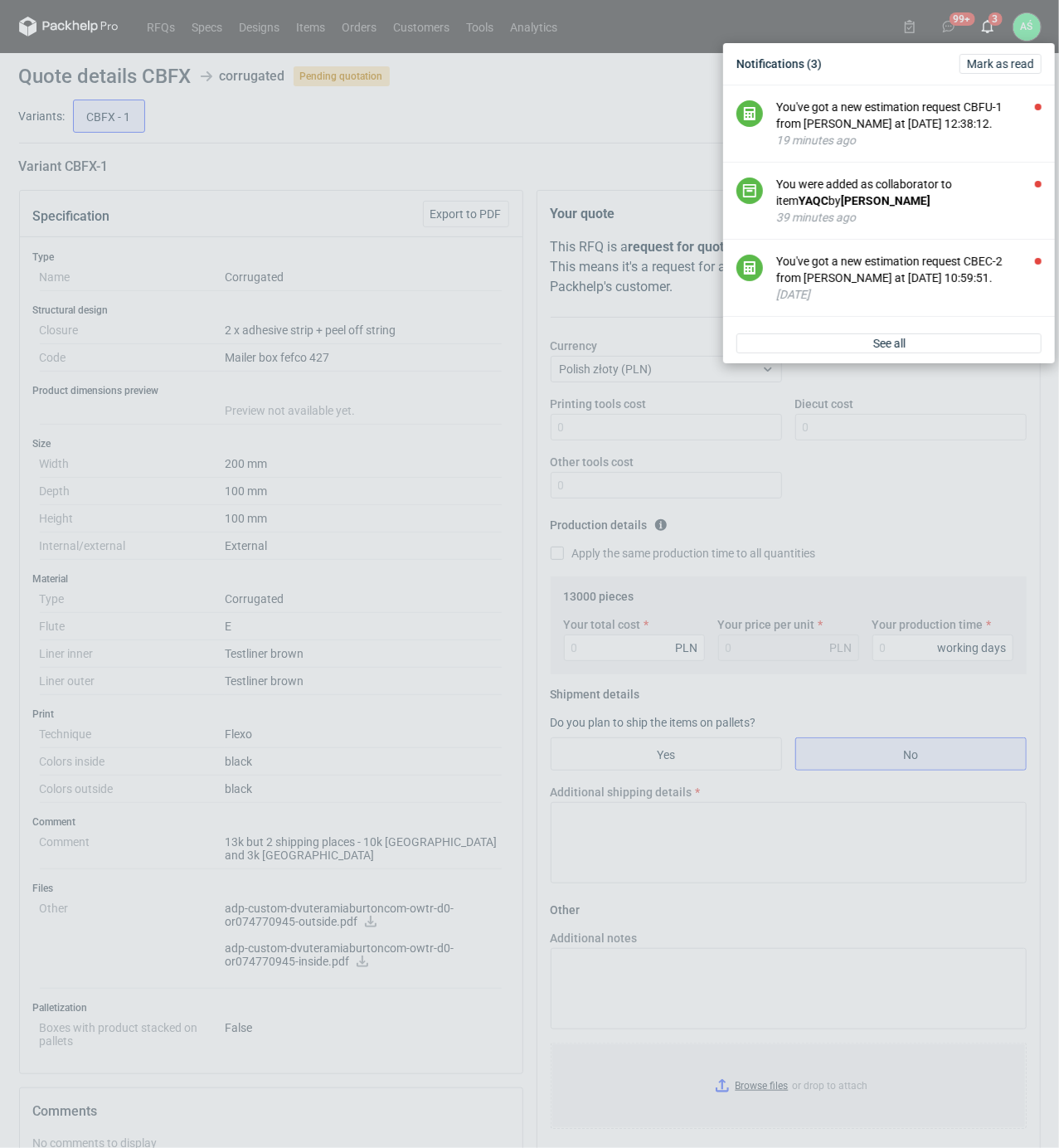
click at [459, 356] on div "Notifications (3) [PERSON_NAME] as read You've got a new estimation request CBF…" at bounding box center [530, 574] width 1059 height 1148
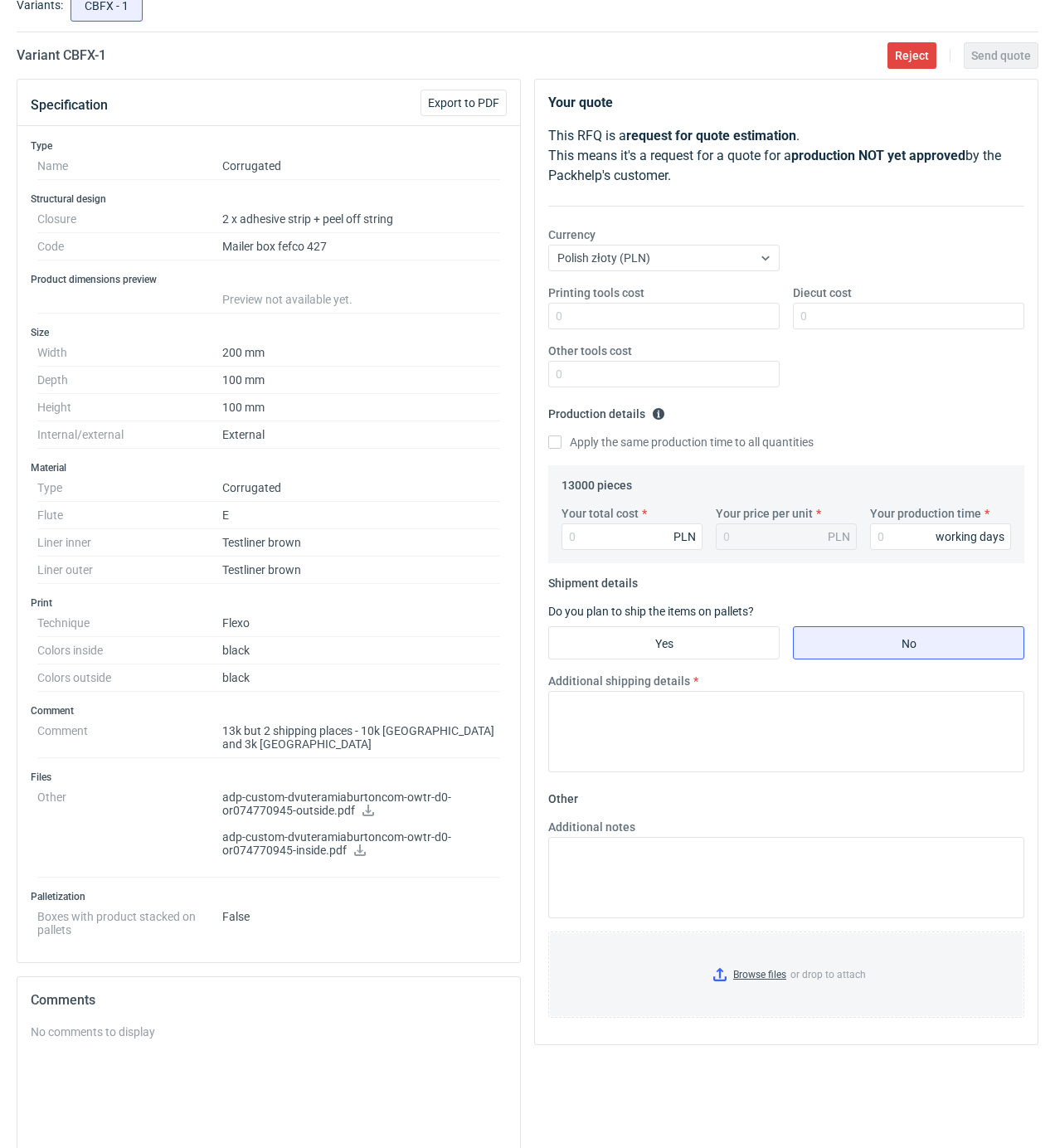
scroll to position [110, 0]
click at [365, 805] on icon at bounding box center [367, 811] width 13 height 12
click at [359, 845] on icon at bounding box center [359, 851] width 12 height 12
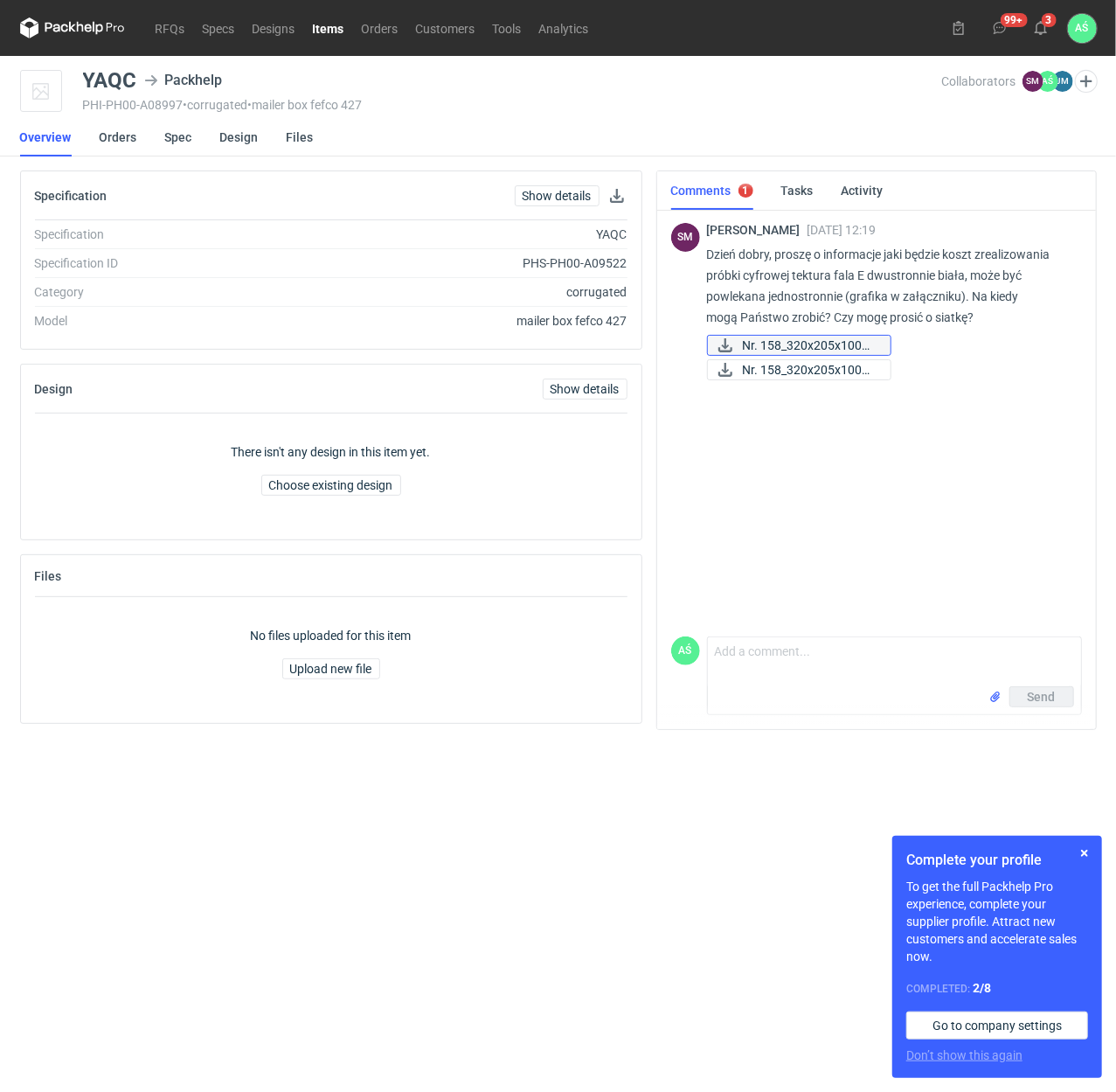
click at [844, 346] on span "Nr. 158_320x205x100m..." at bounding box center [809, 345] width 134 height 20
click at [825, 367] on span "Nr. 158_320x205x100m..." at bounding box center [809, 370] width 134 height 20
click at [174, 136] on link "Spec" at bounding box center [178, 137] width 27 height 38
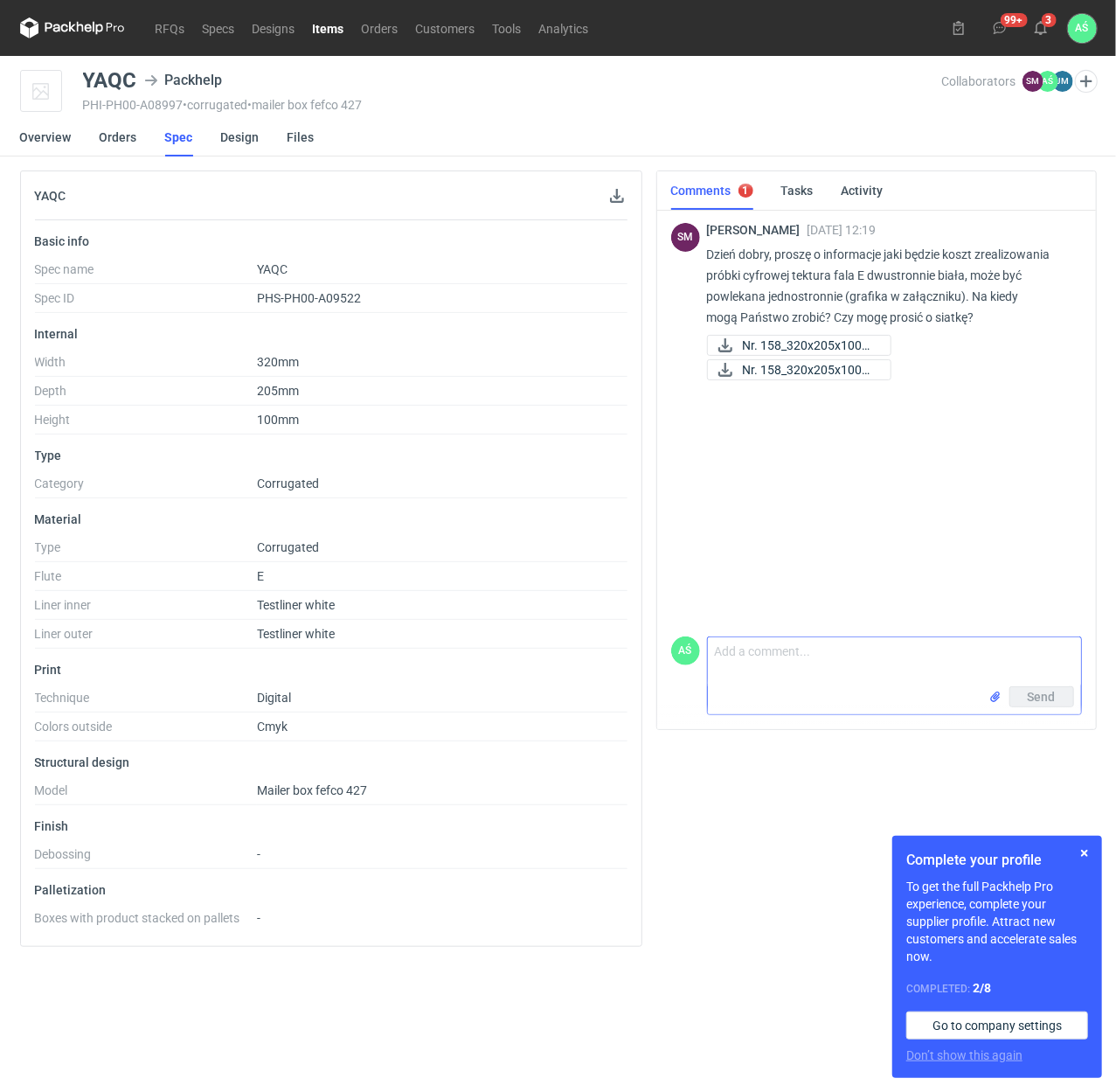
click at [765, 661] on textarea "Comment message" at bounding box center [895, 661] width 373 height 49
type textarea "Dzień dobry, koszt 200zł netto, tak na tekturze powlekanej, czas realizacji do …"
click at [1080, 851] on button "button" at bounding box center [1084, 853] width 21 height 21
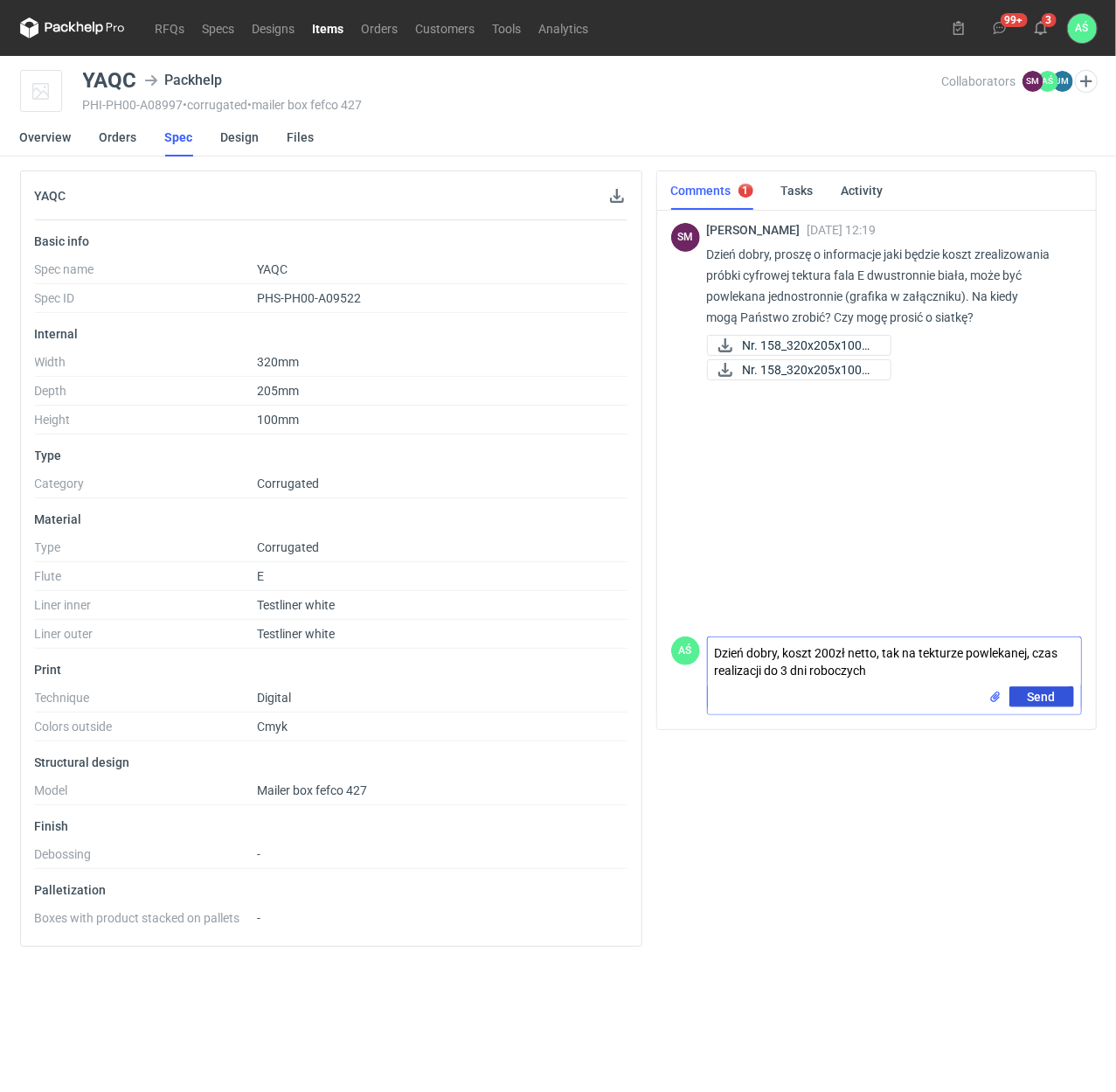
click at [1057, 700] on button "Send" at bounding box center [1041, 697] width 65 height 21
